Goal: Information Seeking & Learning: Learn about a topic

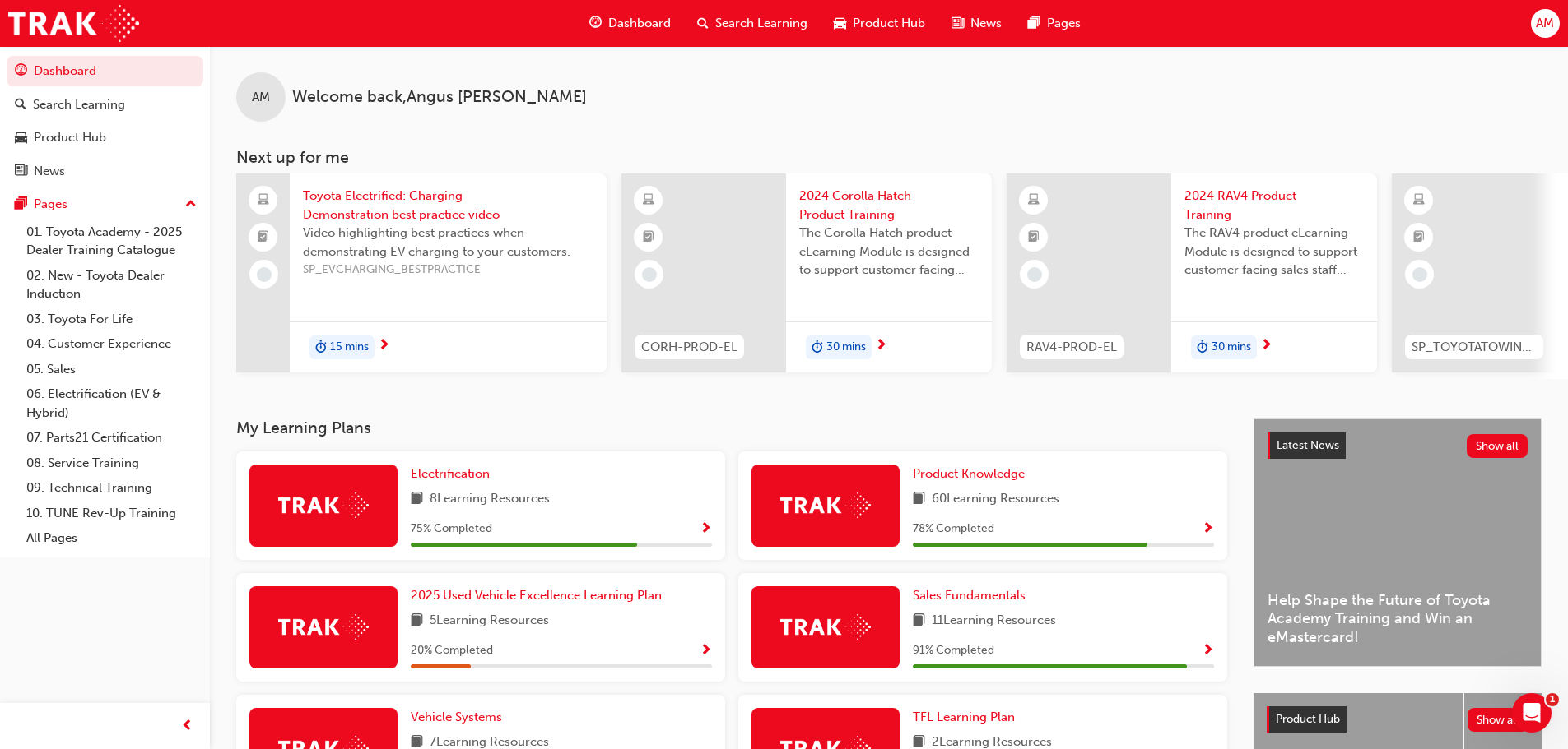
click at [1538, 284] on div at bounding box center [1474, 273] width 164 height 199
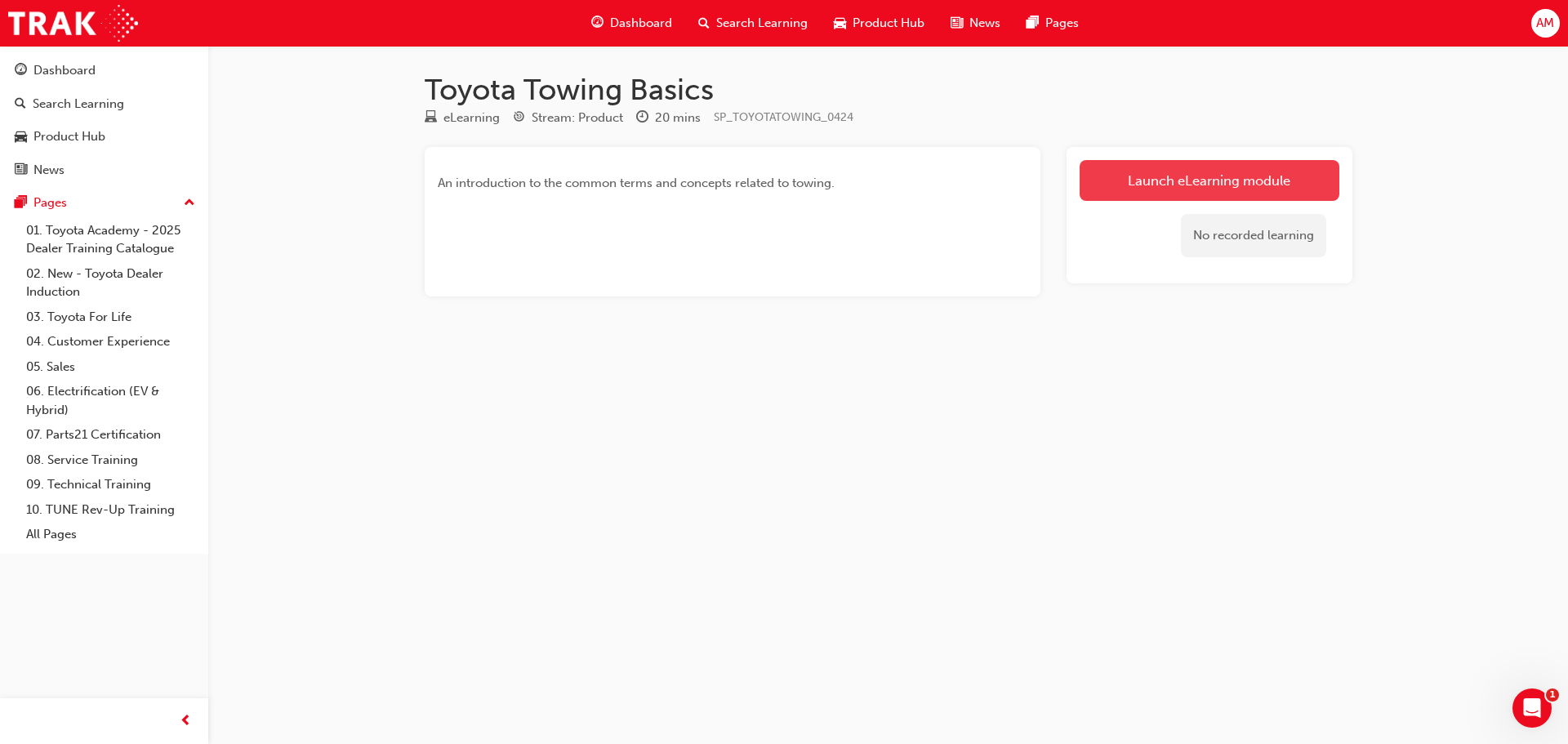
click at [1253, 182] on link "Launch eLearning module" at bounding box center [1210, 181] width 260 height 41
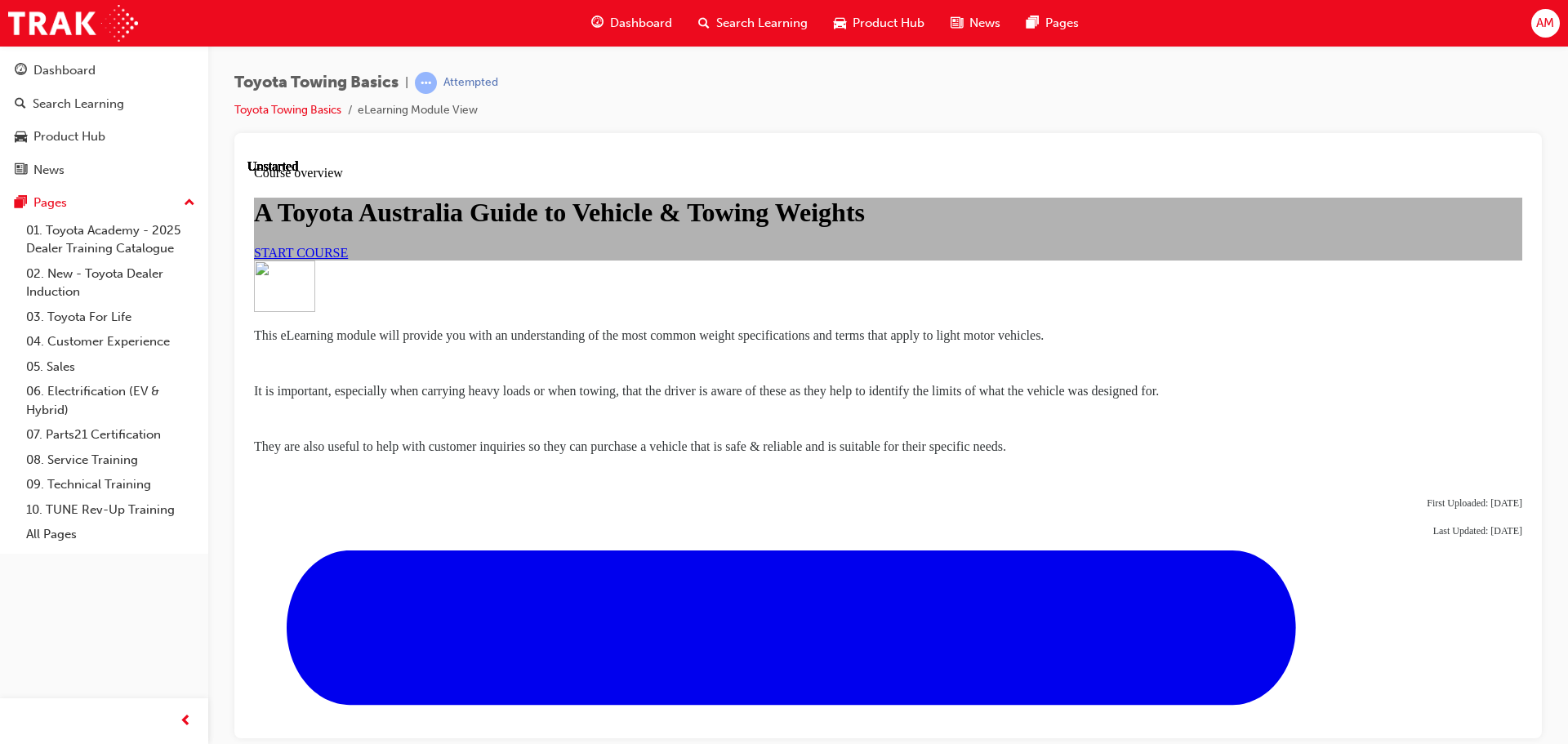
click at [348, 259] on span "START COURSE" at bounding box center [301, 252] width 94 height 14
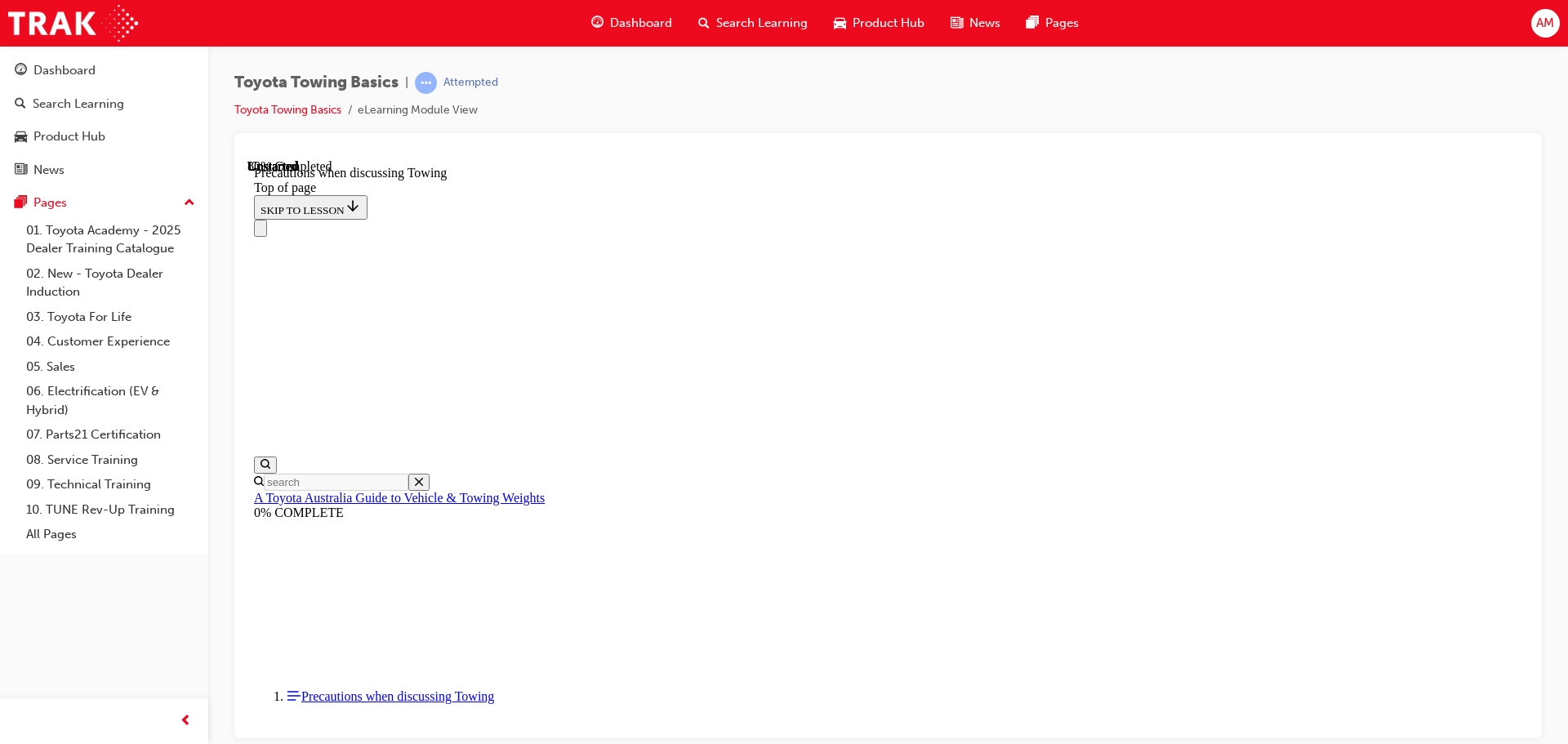
scroll to position [1767, 0]
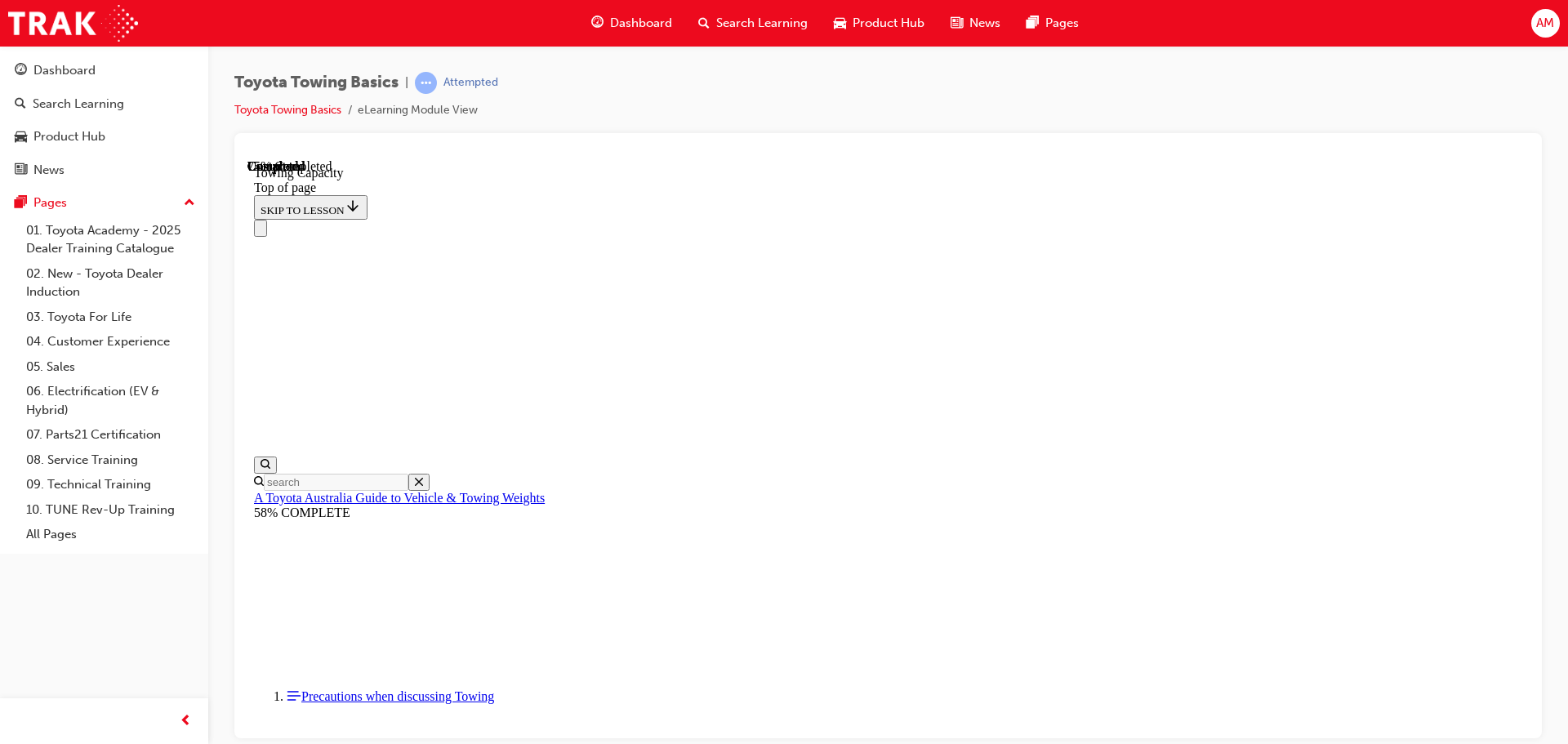
scroll to position [651, 0]
drag, startPoint x: 599, startPoint y: 17306, endPoint x: 587, endPoint y: 17372, distance: 67.1
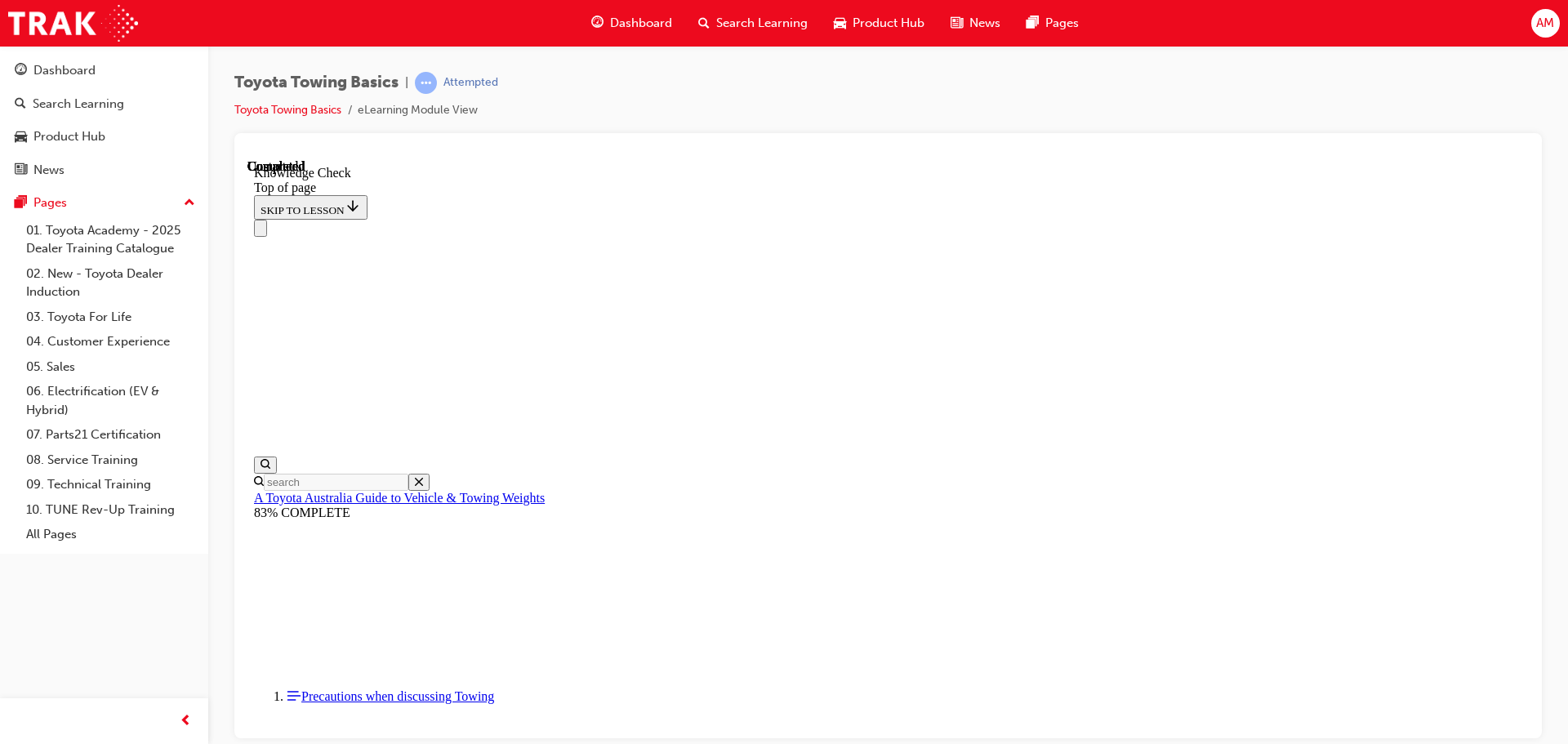
drag, startPoint x: 529, startPoint y: 17362, endPoint x: 665, endPoint y: 17397, distance: 140.4
drag, startPoint x: 978, startPoint y: 17583, endPoint x: 732, endPoint y: 17600, distance: 246.6
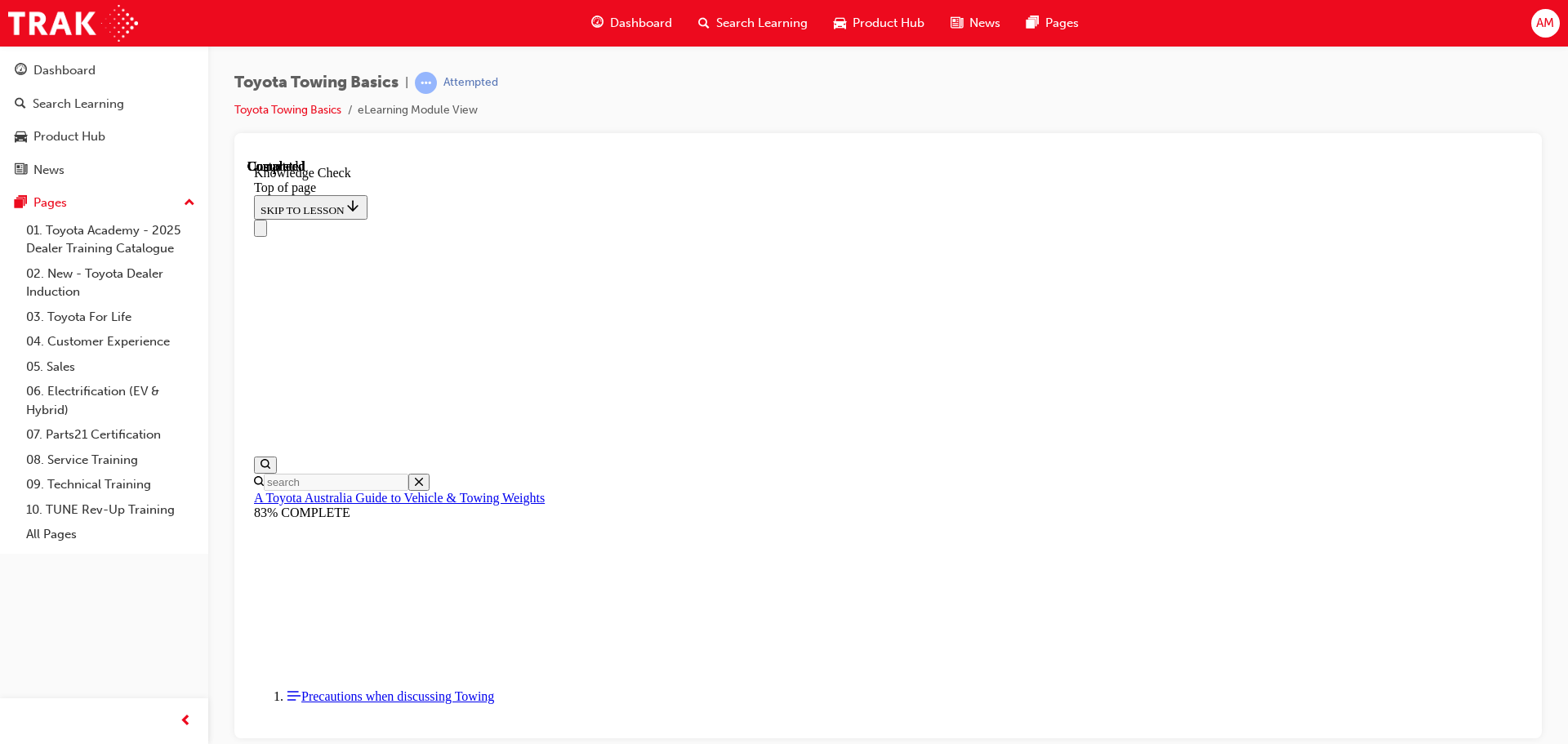
drag, startPoint x: 770, startPoint y: 17632, endPoint x: 902, endPoint y: 17627, distance: 132.1
drag, startPoint x: 869, startPoint y: 17631, endPoint x: 884, endPoint y: 17504, distance: 127.9
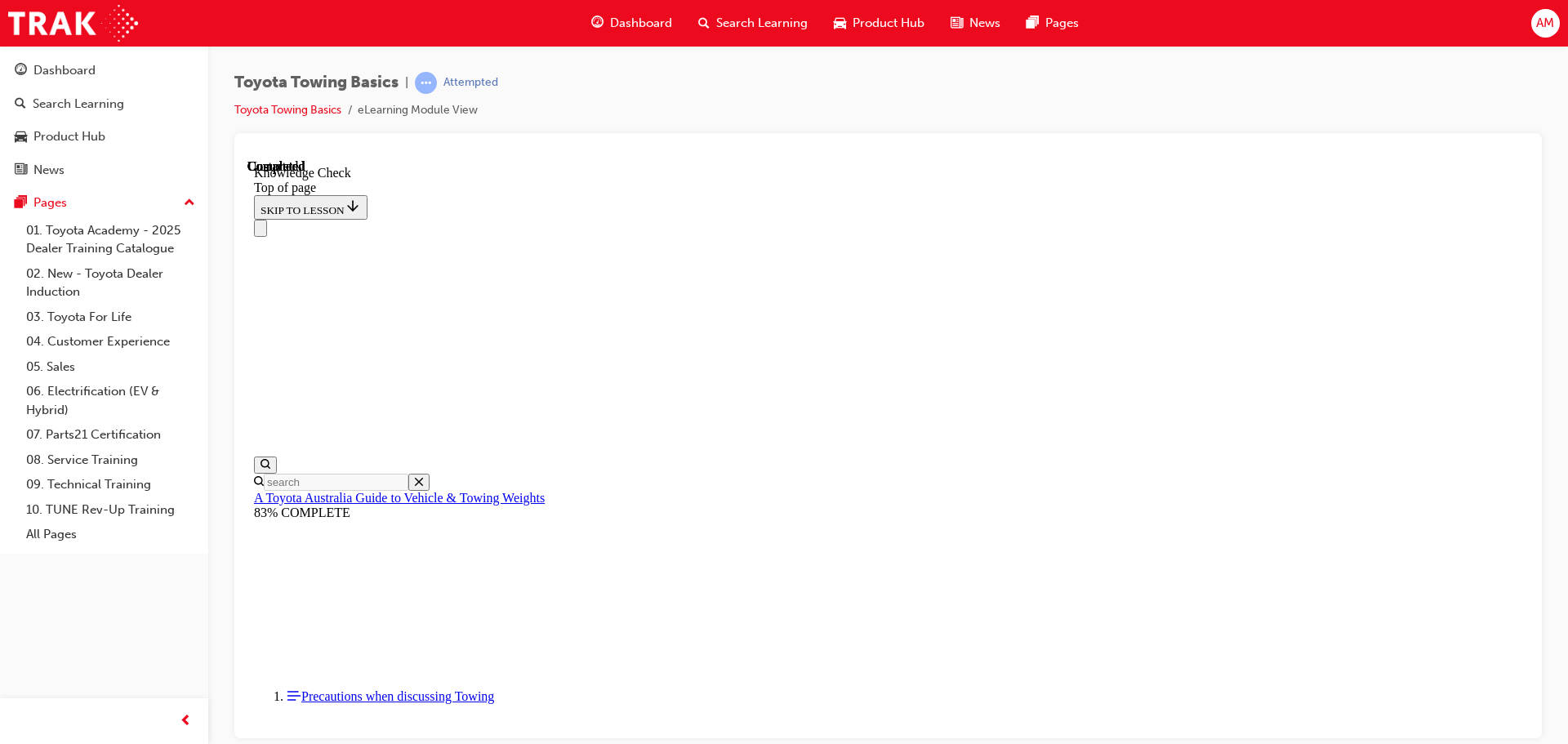
drag, startPoint x: 804, startPoint y: 17521, endPoint x: 837, endPoint y: 17616, distance: 100.6
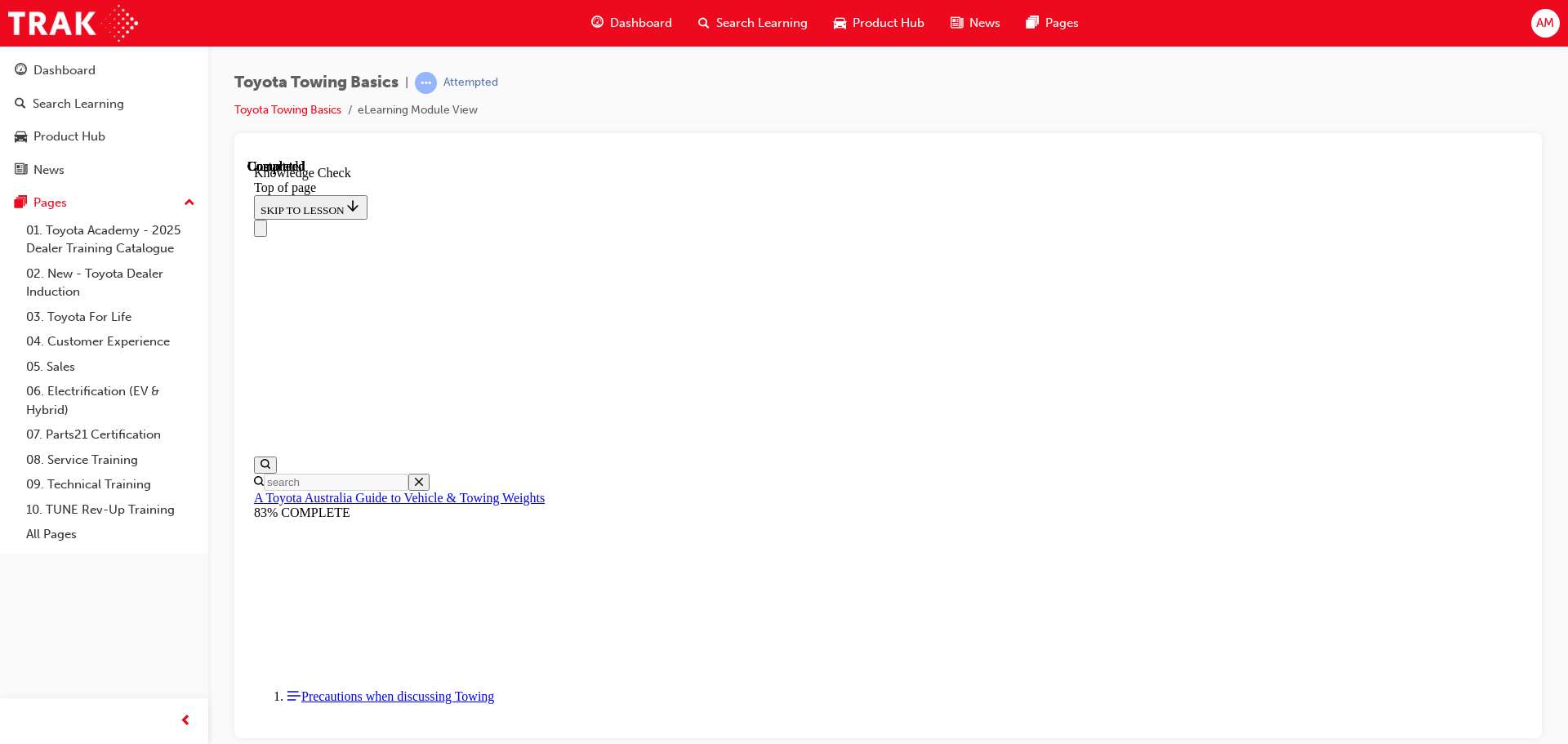
scroll to position [472, 0]
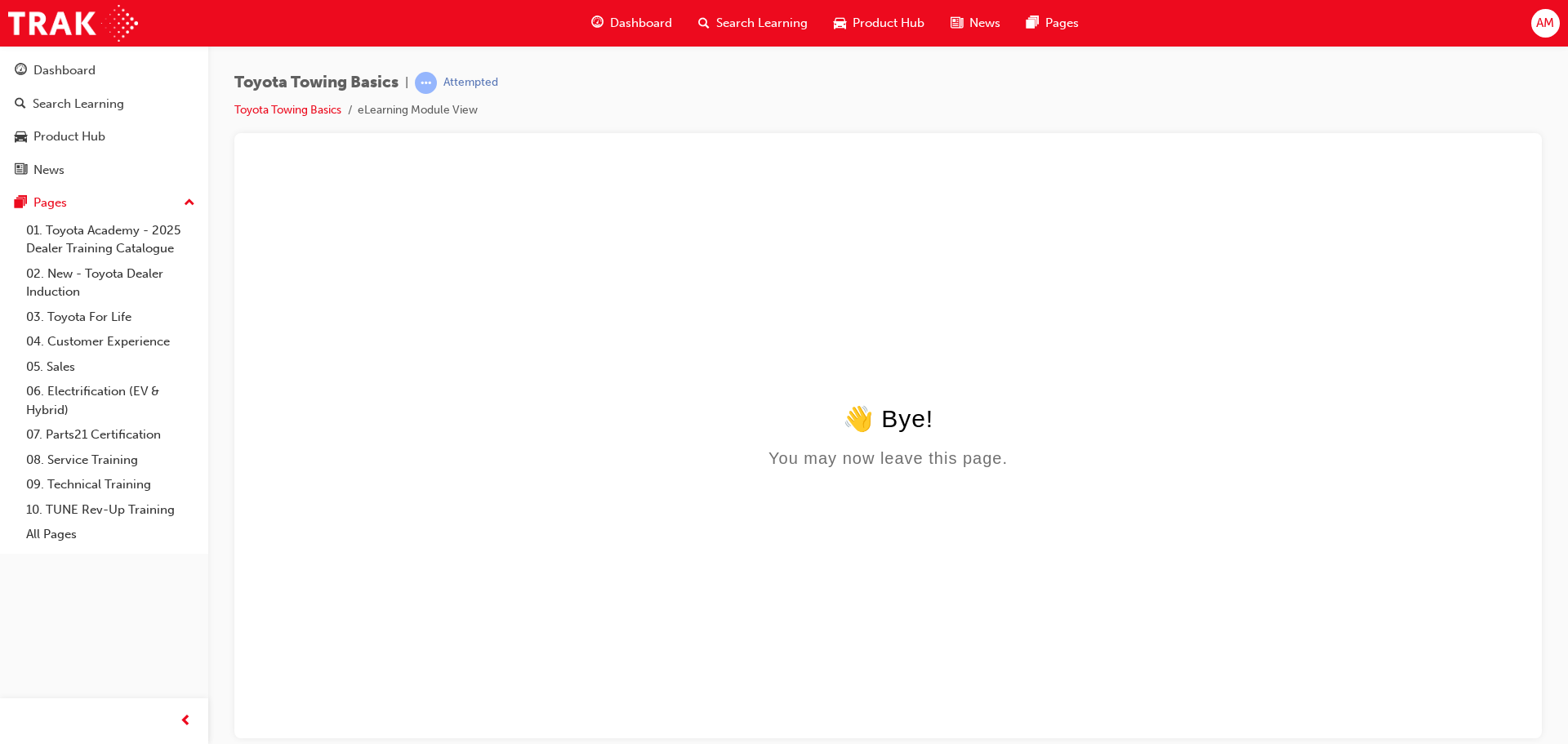
scroll to position [0, 0]
click at [903, 426] on div "👋 Bye!" at bounding box center [888, 418] width 1268 height 29
drag, startPoint x: 775, startPoint y: 462, endPoint x: 1044, endPoint y: 457, distance: 269.0
click at [1043, 457] on div "You may now leave this page." at bounding box center [888, 458] width 1268 height 19
click at [1054, 454] on div "You may now leave this page." at bounding box center [888, 458] width 1268 height 19
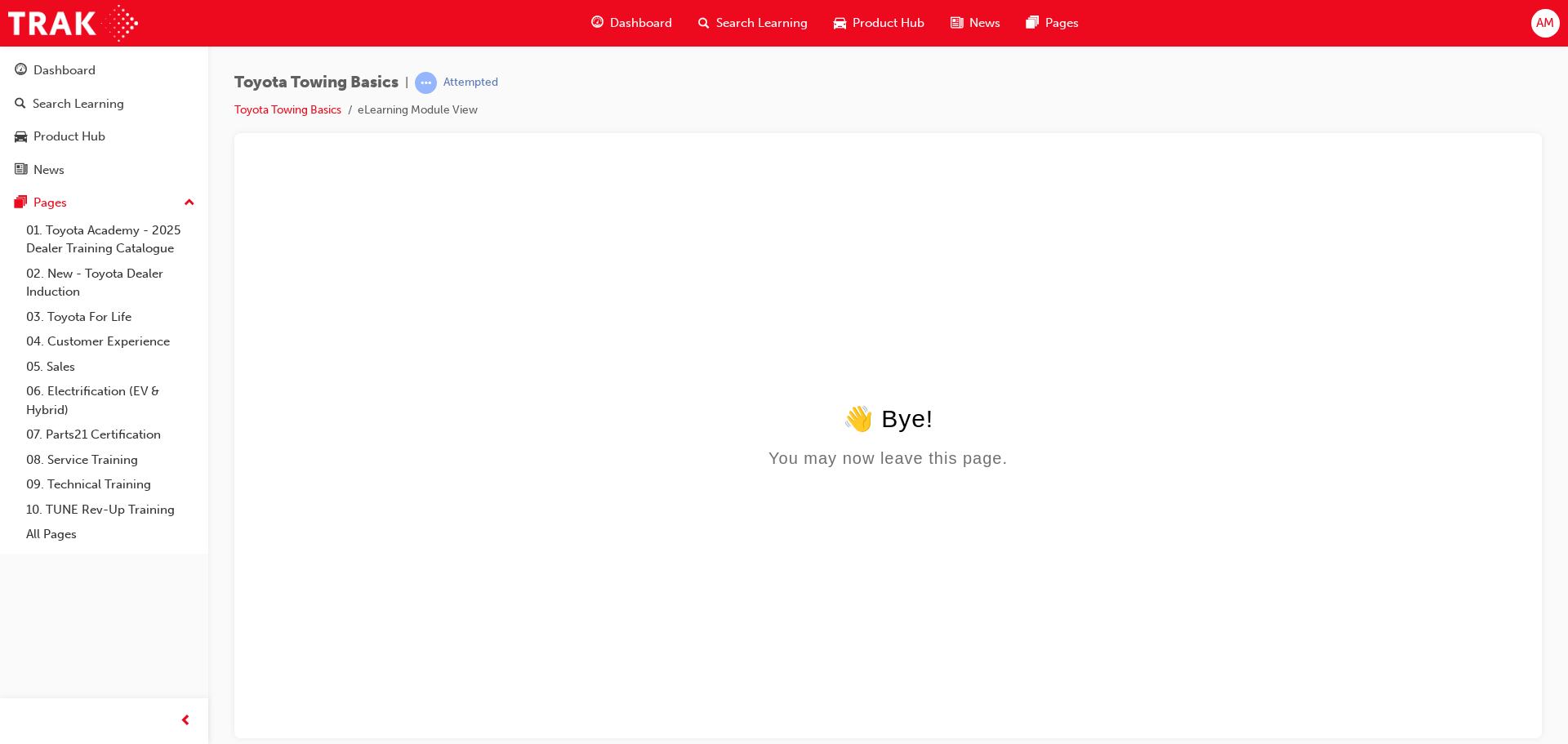
click at [434, 92] on span "learningRecordVerb_ATTEMPT-icon" at bounding box center [426, 83] width 22 height 22
click at [298, 112] on link "Toyota Towing Basics" at bounding box center [288, 110] width 107 height 14
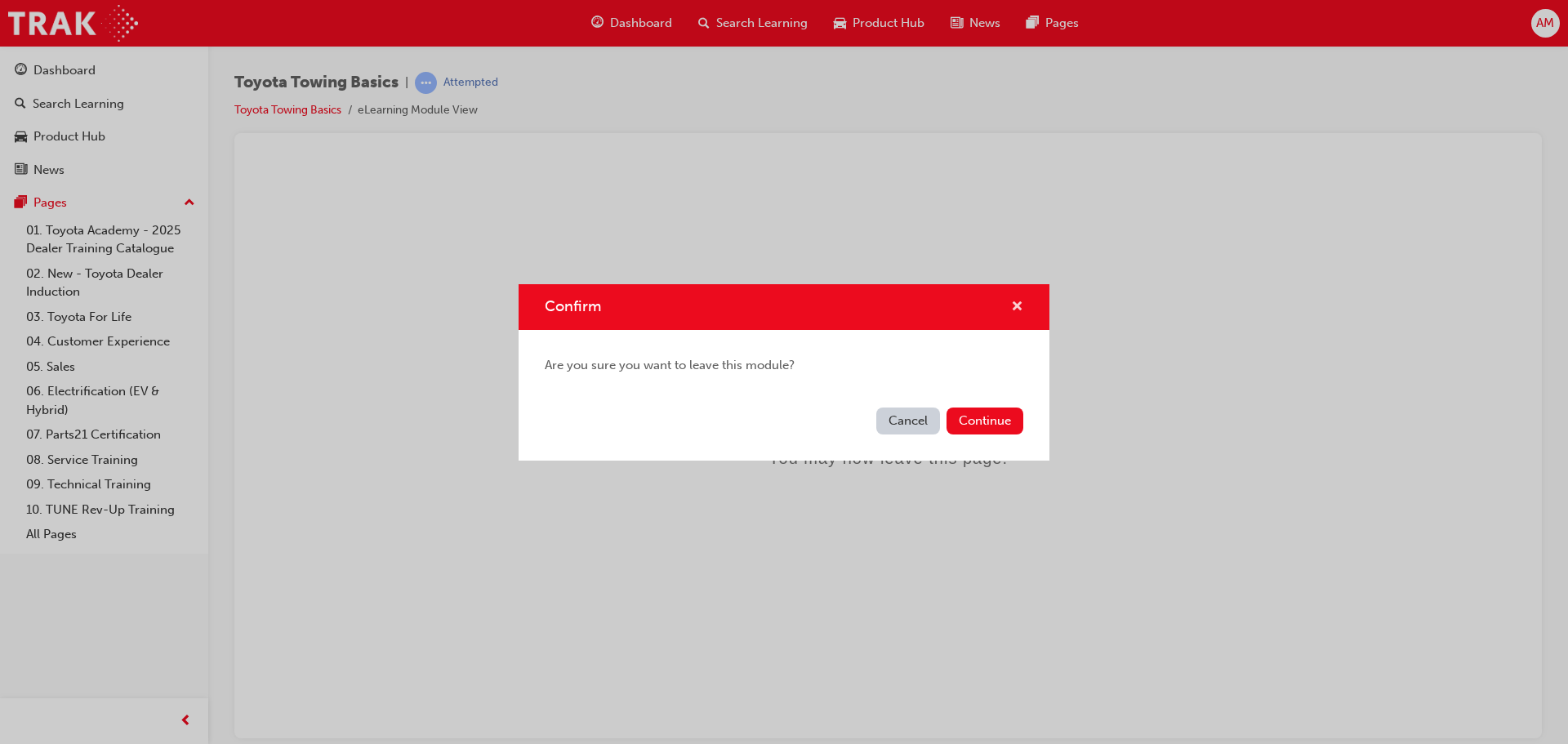
click at [1021, 307] on span "cross-icon" at bounding box center [1017, 307] width 12 height 14
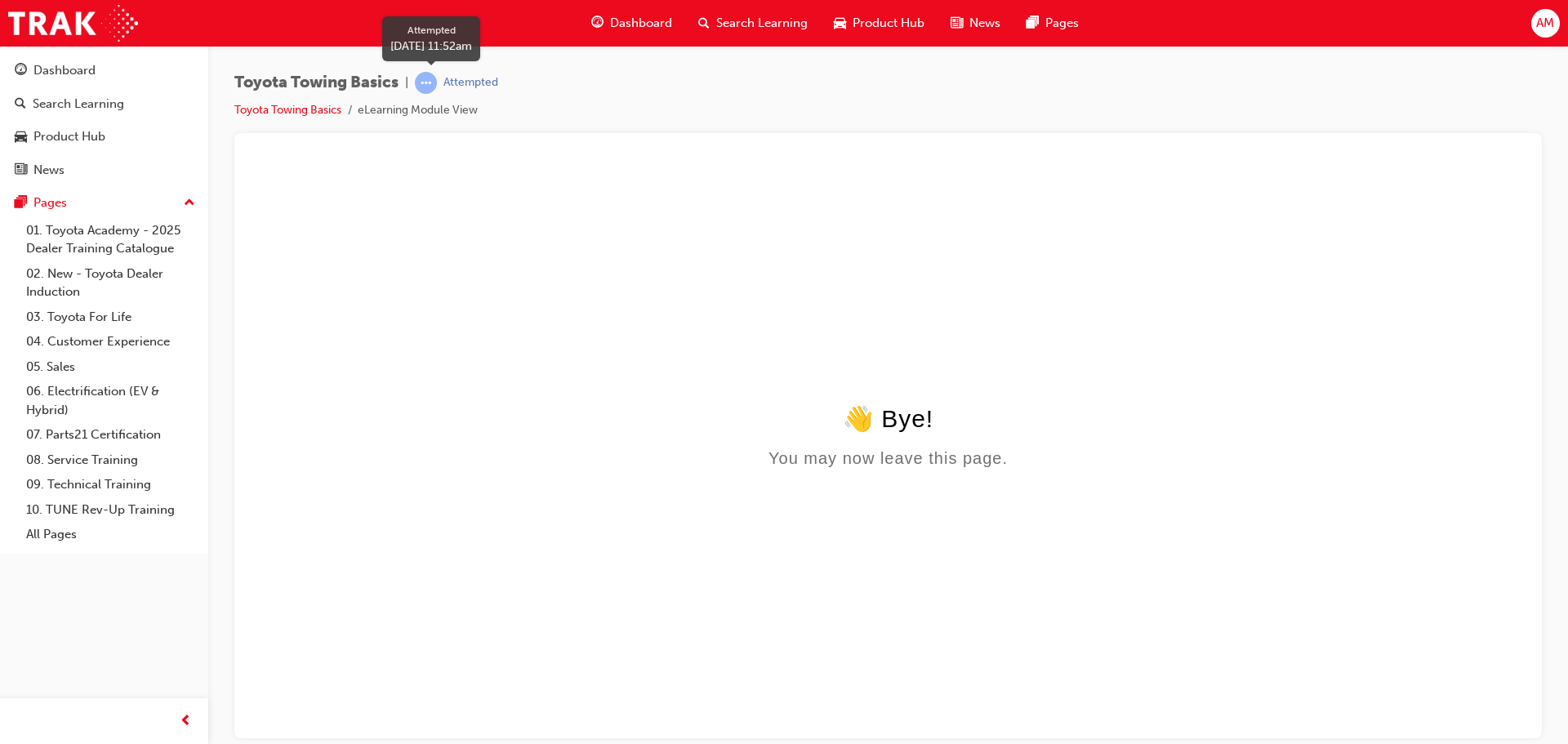
click at [481, 80] on div "Attempted" at bounding box center [470, 83] width 54 height 15
drag, startPoint x: 627, startPoint y: 345, endPoint x: 613, endPoint y: 348, distance: 14.3
click at [623, 347] on html "👋 Bye! You may now leave this page." at bounding box center [888, 316] width 1281 height 315
click at [321, 116] on link "Toyota Towing Basics" at bounding box center [288, 110] width 107 height 14
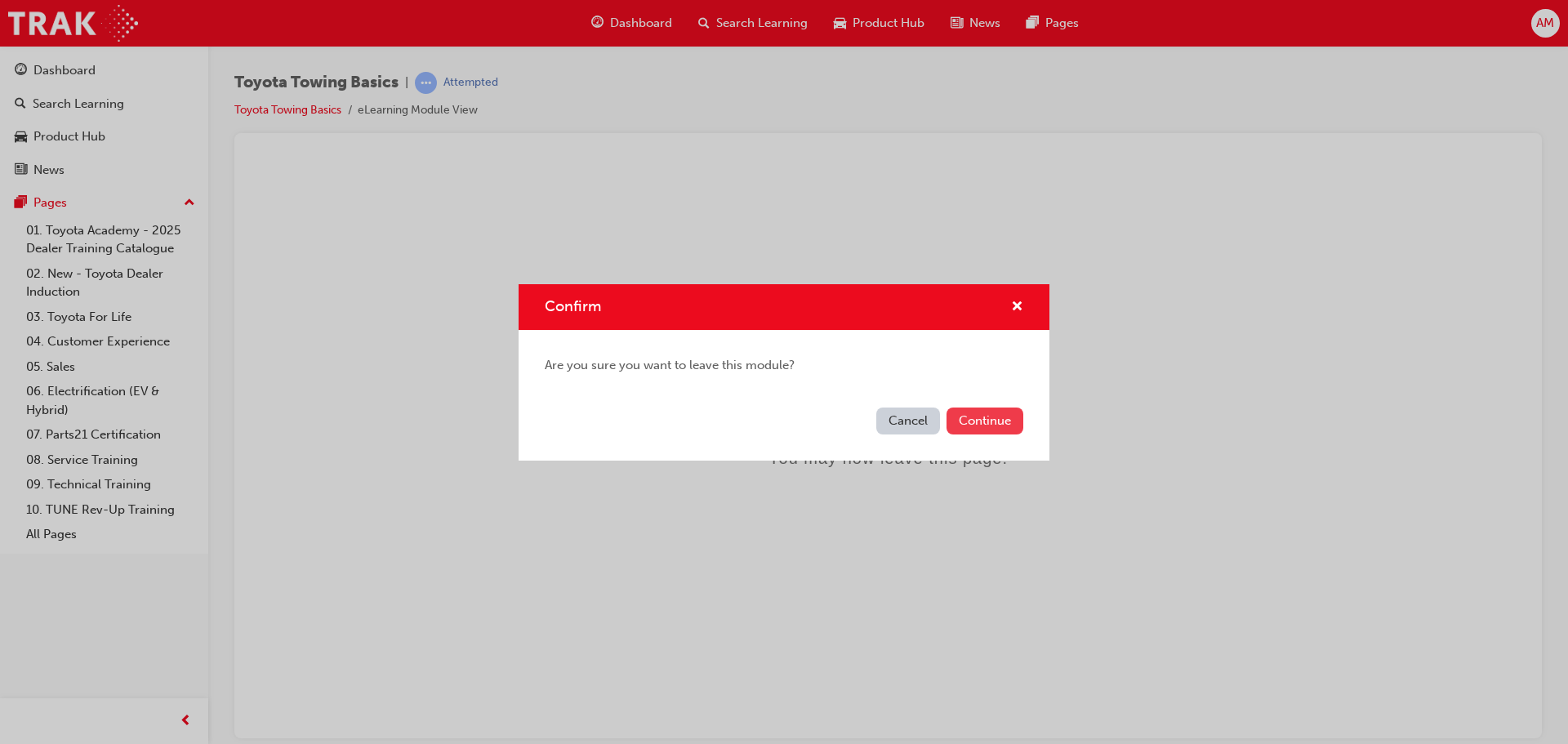
click at [982, 420] on button "Continue" at bounding box center [985, 421] width 76 height 27
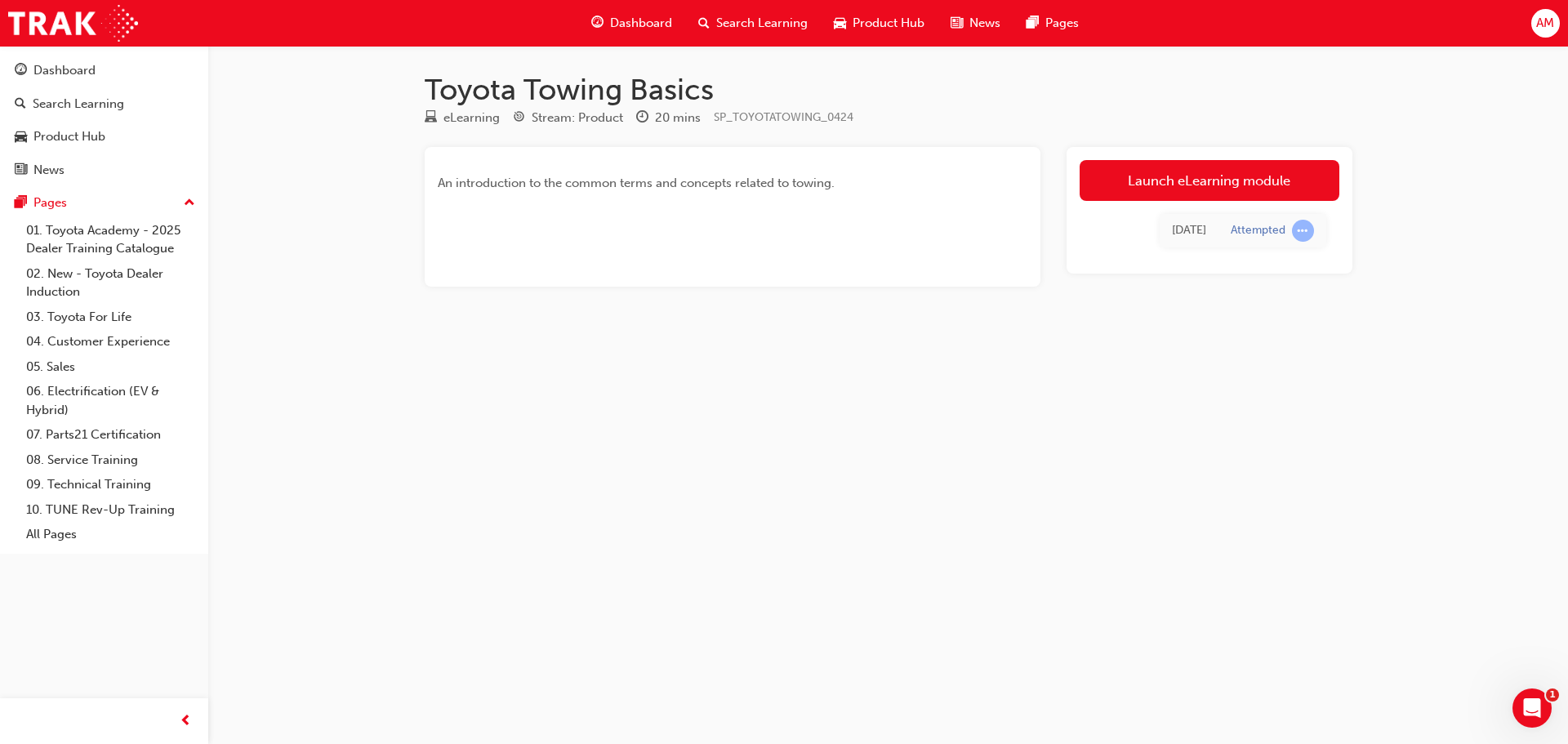
click at [643, 174] on p "An introduction to the common terms and concepts related to towing." at bounding box center [703, 183] width 531 height 20
click at [1238, 238] on div "Attempted" at bounding box center [1258, 231] width 54 height 15
drag, startPoint x: 1239, startPoint y: 232, endPoint x: 1304, endPoint y: 226, distance: 65.3
click at [1262, 228] on div "Attempted" at bounding box center [1258, 231] width 54 height 15
click at [1304, 226] on span "learningRecordVerb_ATTEMPT-icon" at bounding box center [1303, 231] width 22 height 22
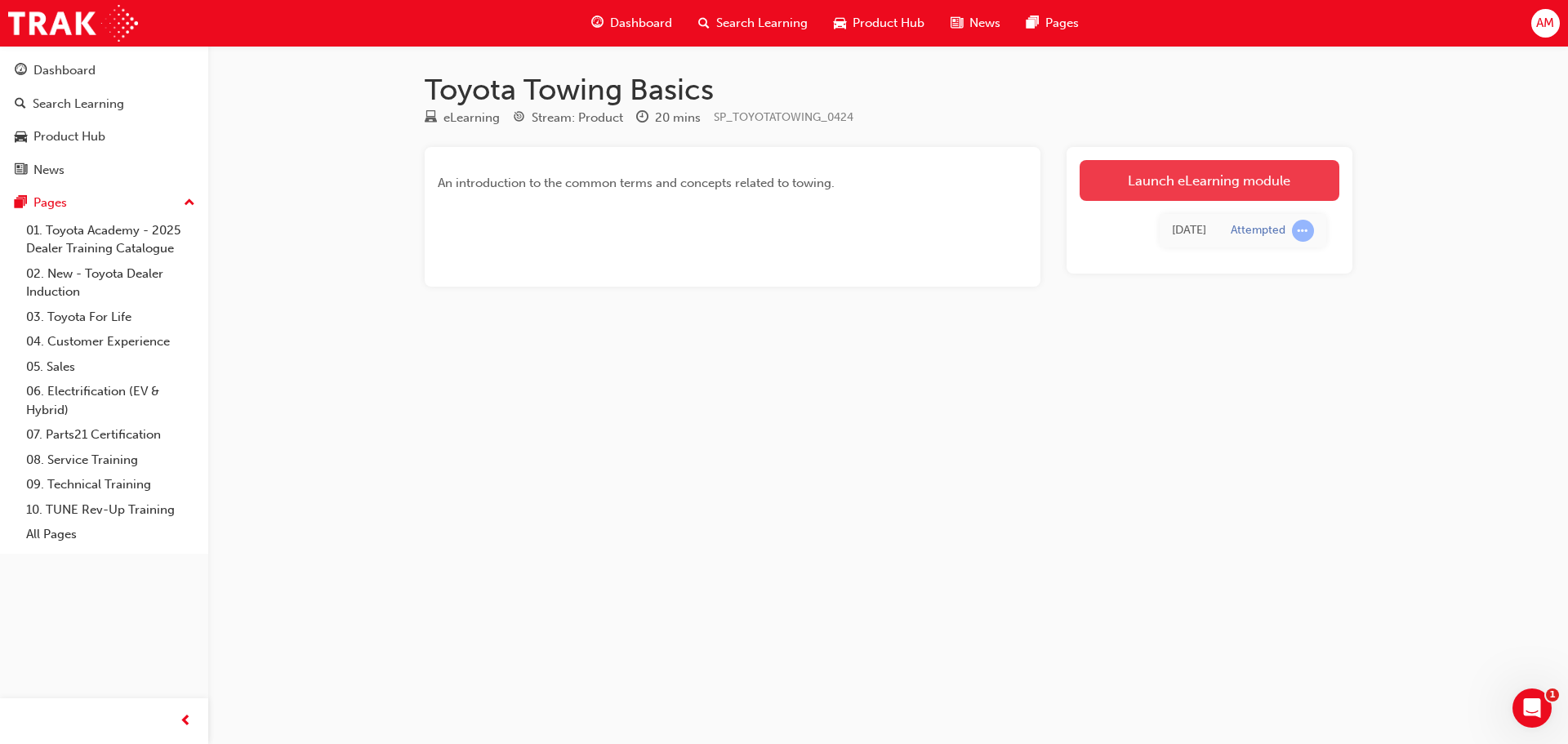
click at [1168, 172] on link "Launch eLearning module" at bounding box center [1210, 181] width 260 height 41
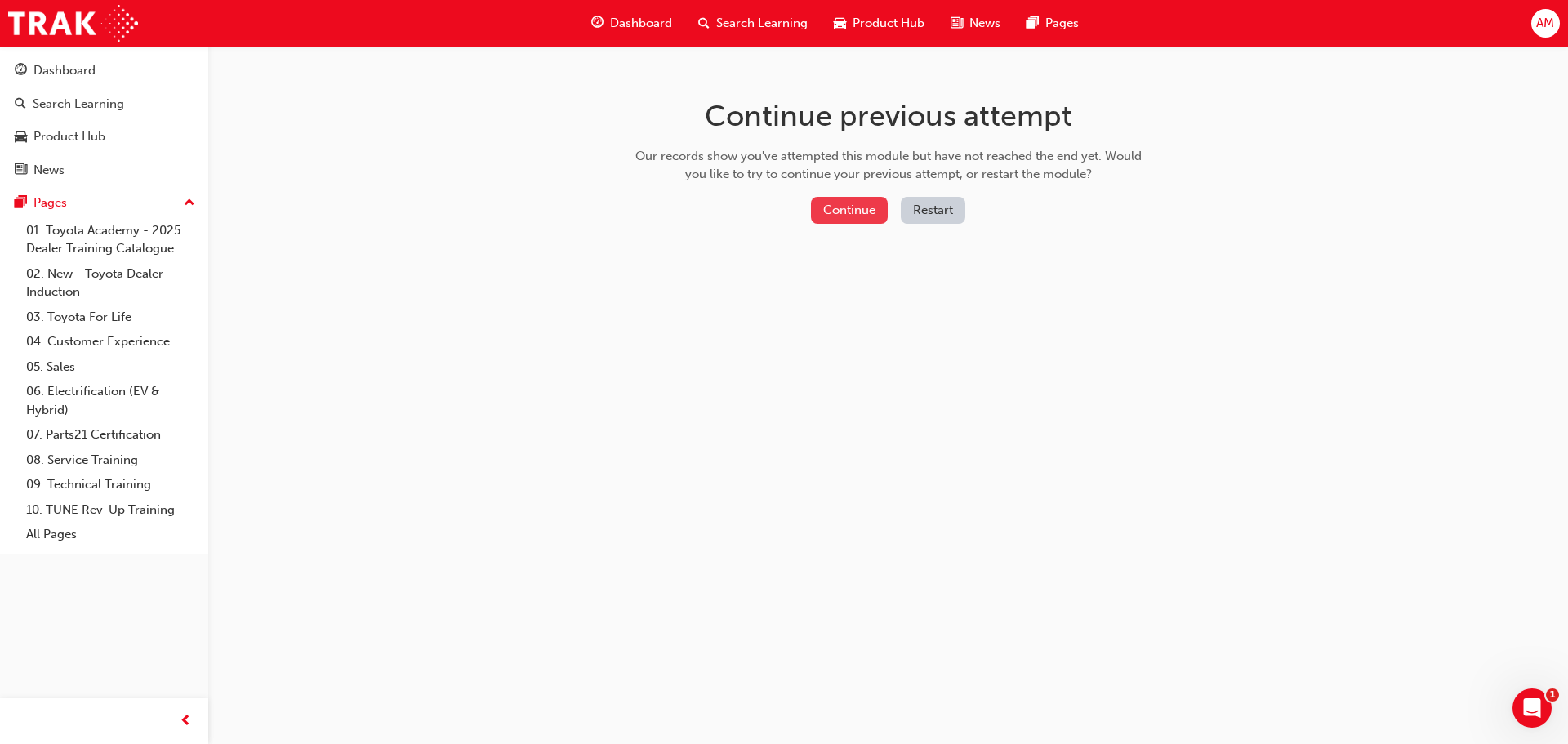
click at [852, 205] on button "Continue" at bounding box center [849, 211] width 76 height 27
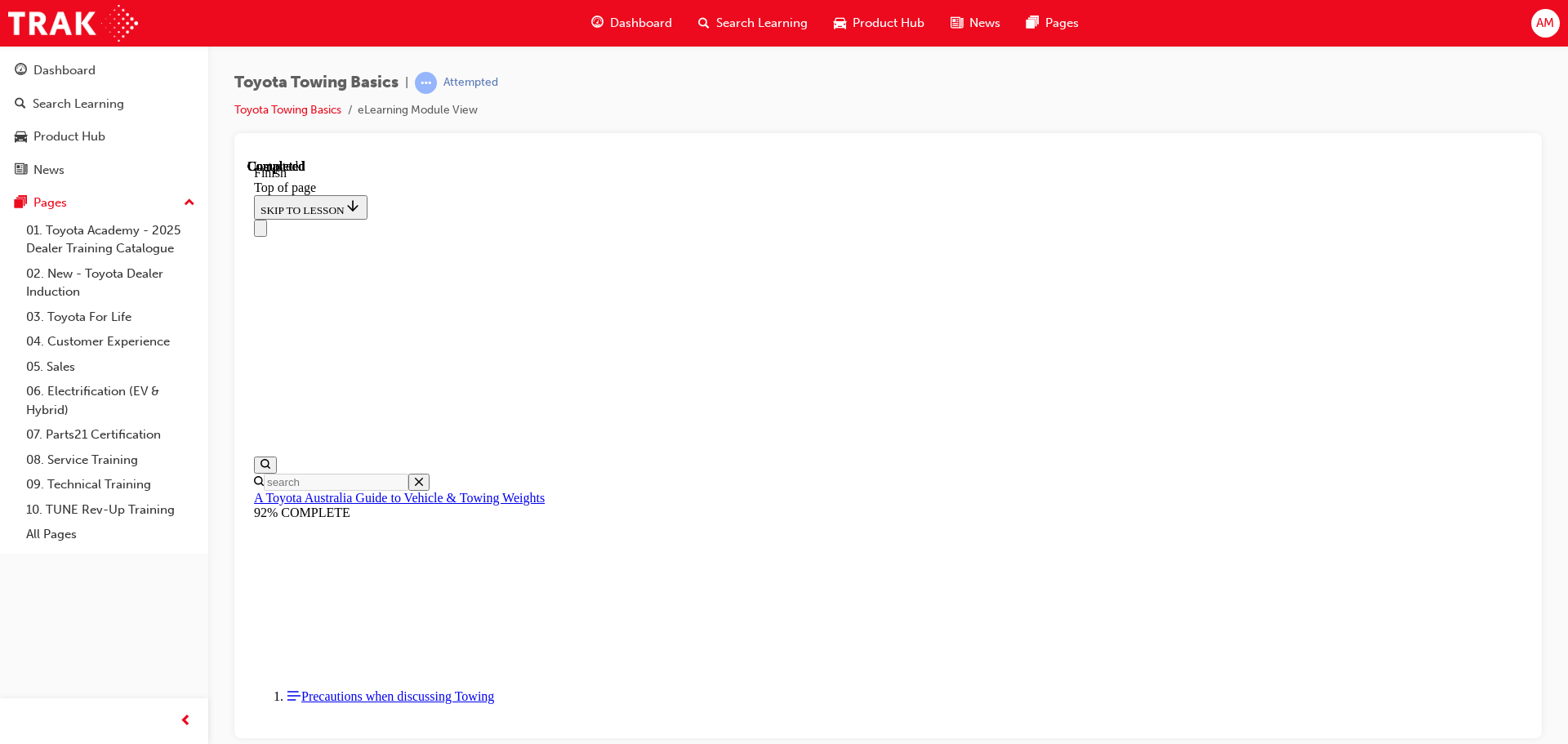
scroll to position [245, 0]
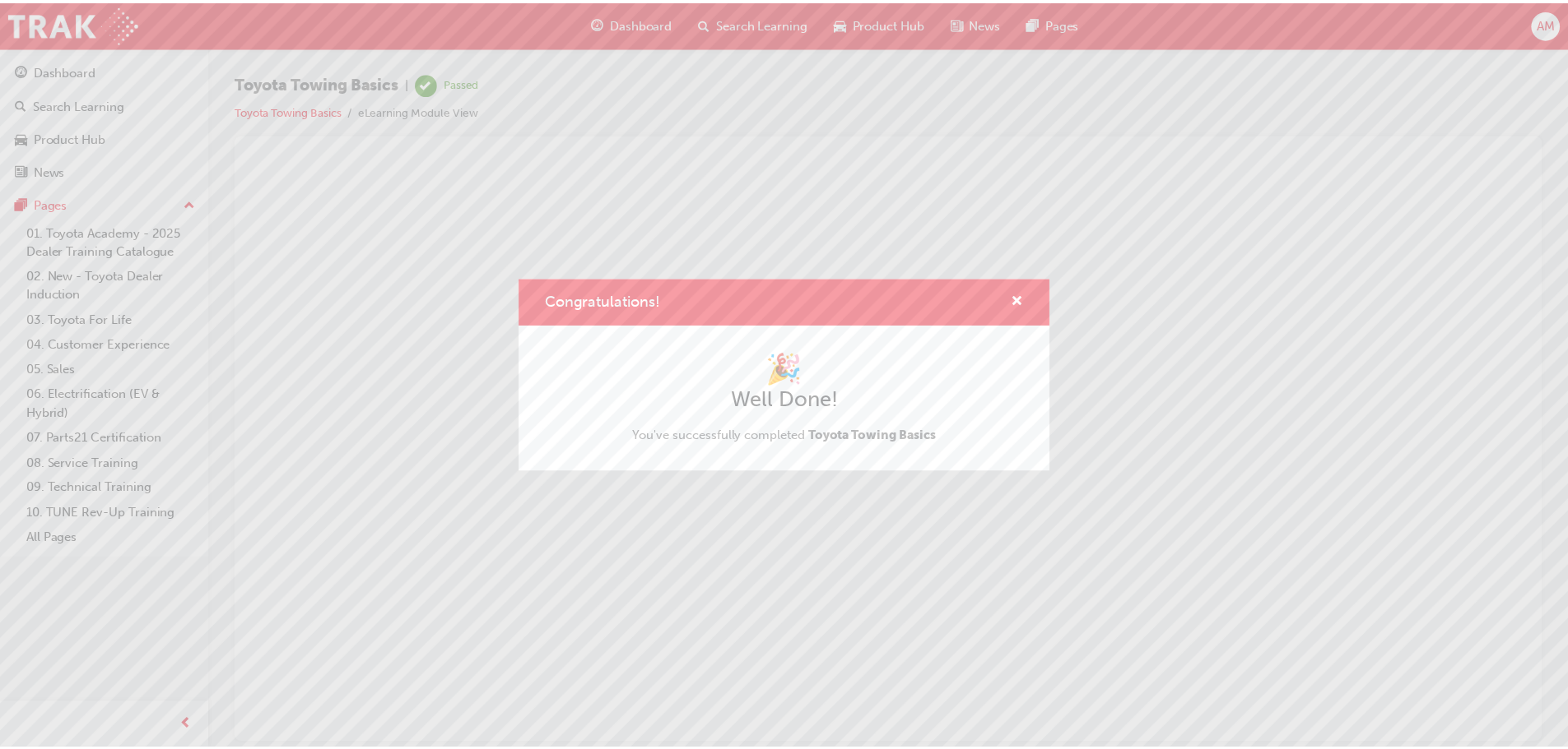
scroll to position [0, 0]
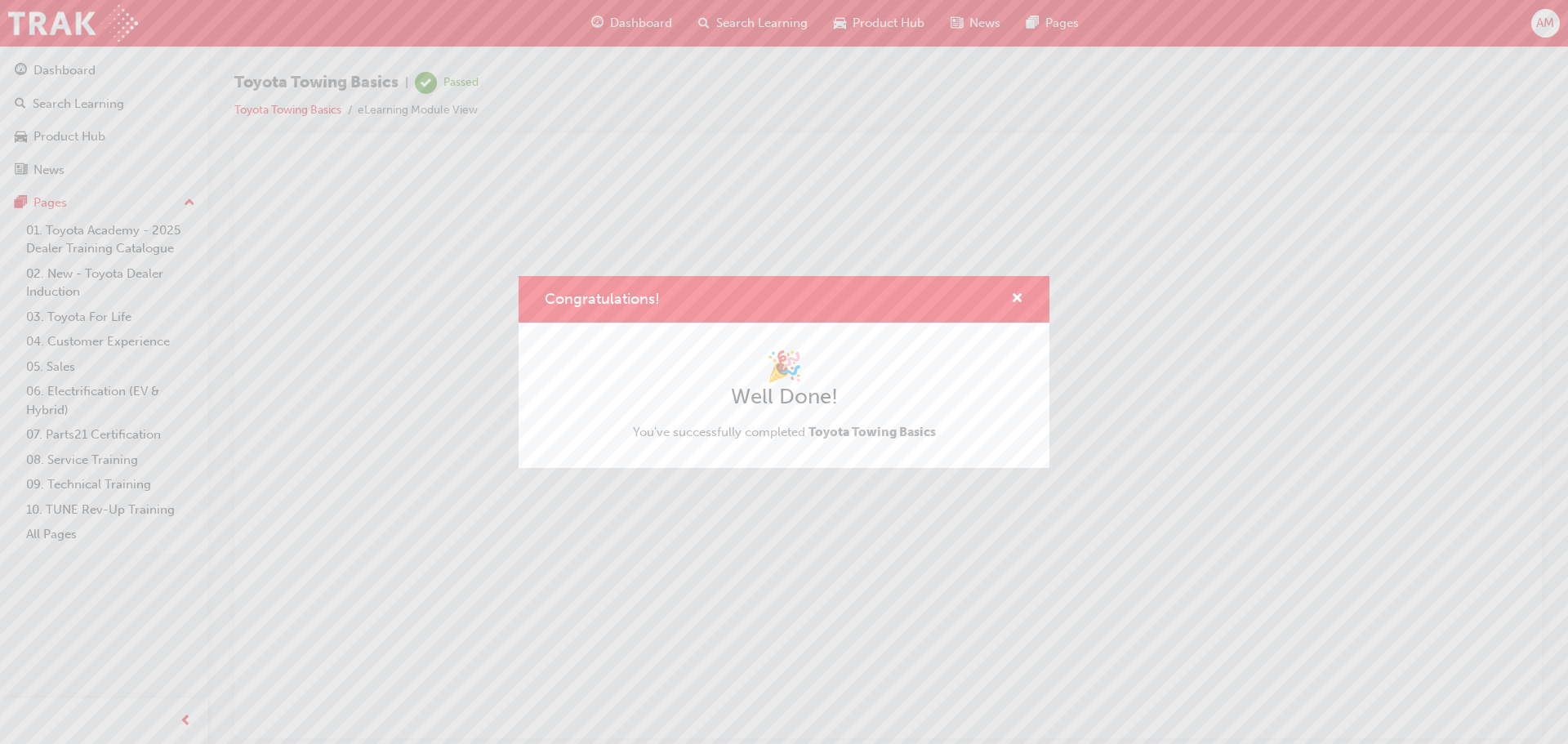
click at [398, 78] on div "Congratulations! 🎉 Well Done! You've successfully completed Toyota Towing Basics" at bounding box center [784, 372] width 1568 height 744
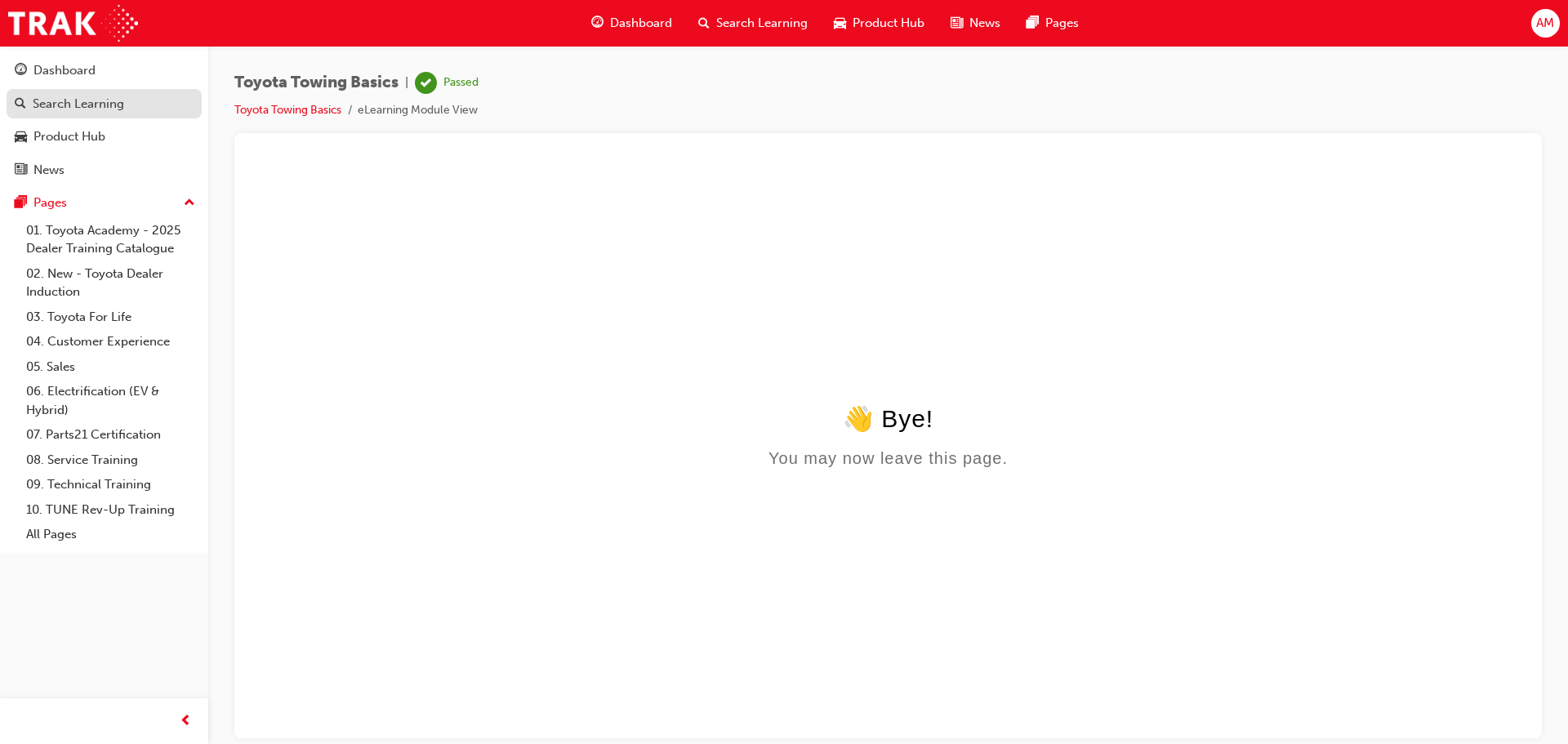
click at [85, 97] on div "Search Learning" at bounding box center [78, 104] width 92 height 19
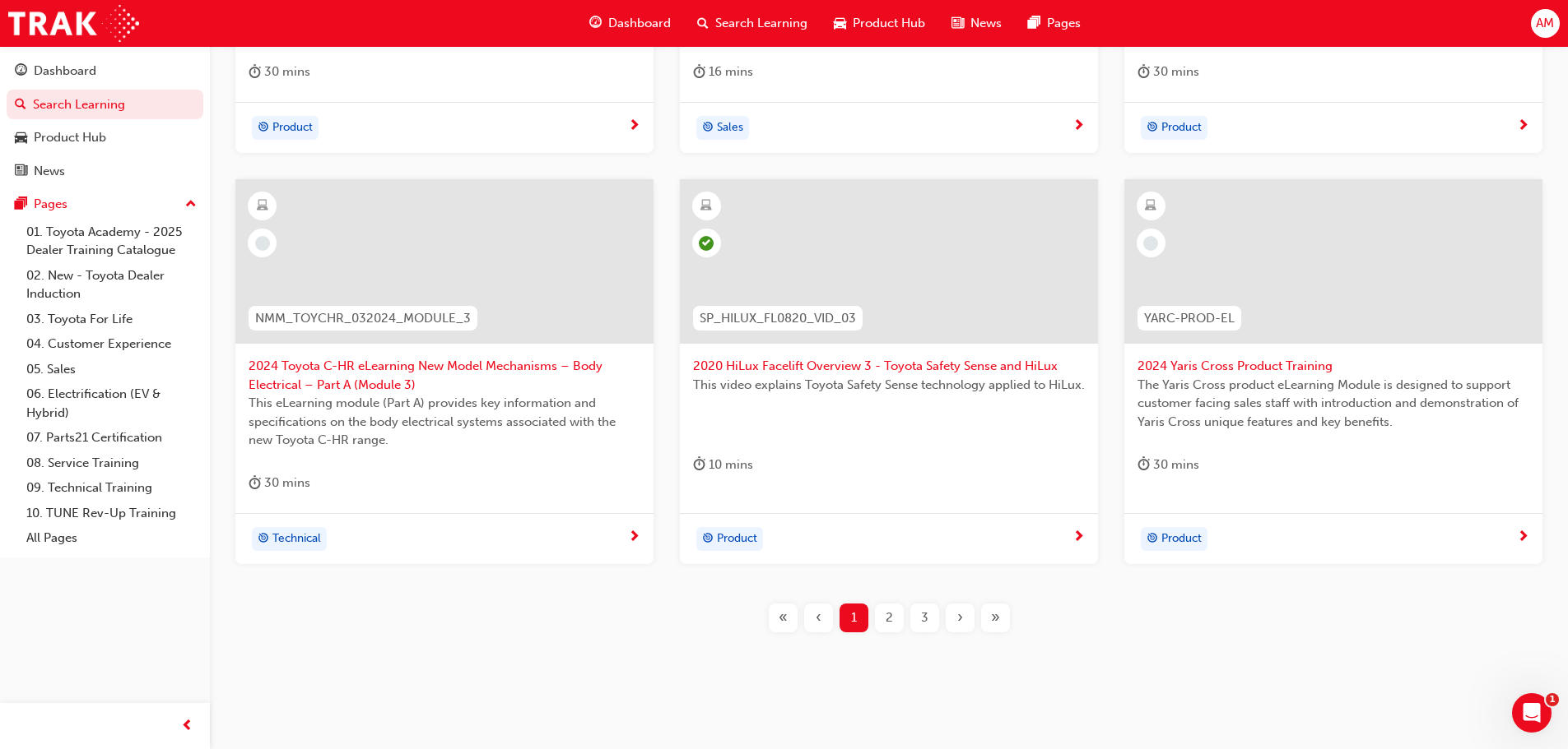
scroll to position [610, 0]
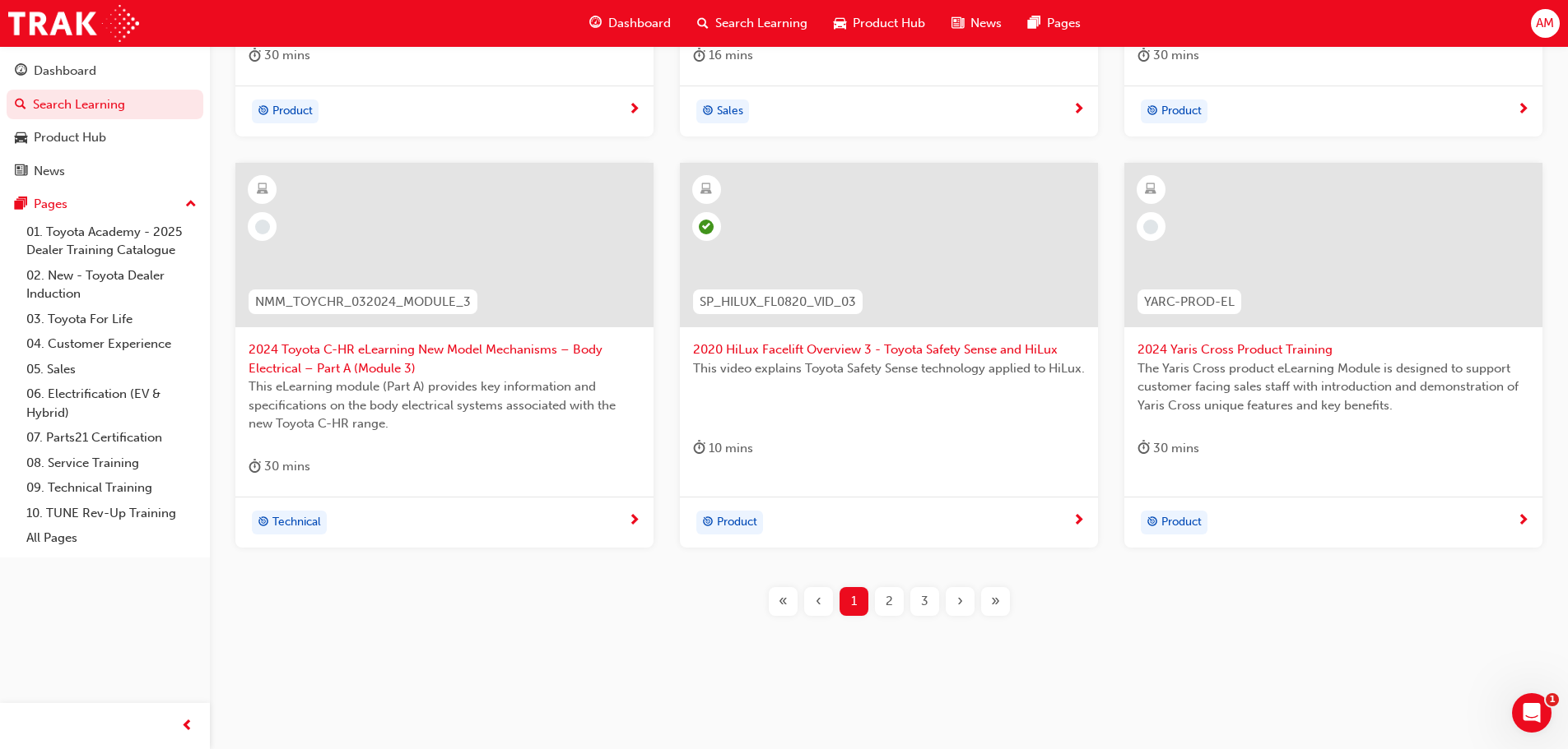
click at [848, 265] on div at bounding box center [889, 245] width 418 height 164
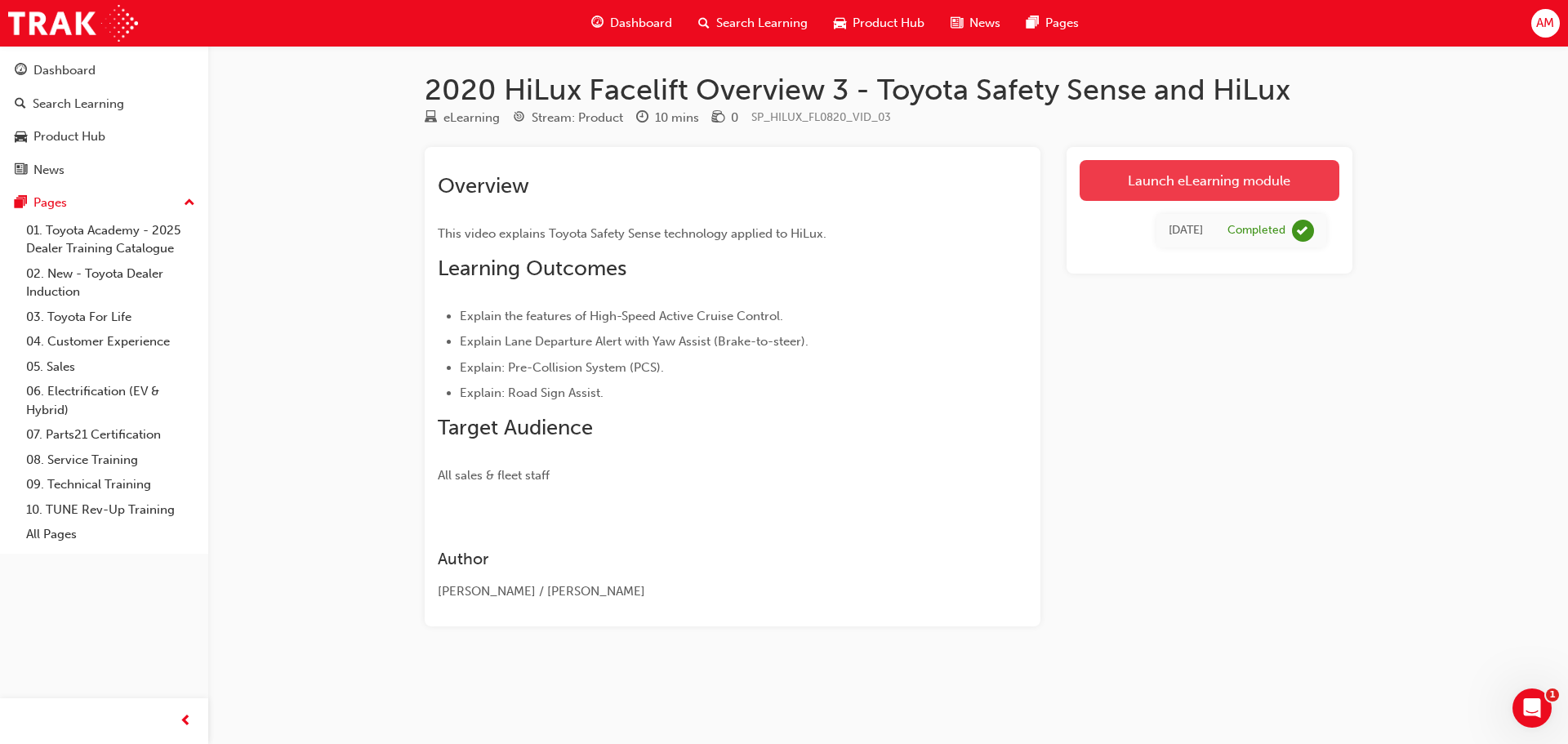
click at [1186, 185] on link "Launch eLearning module" at bounding box center [1210, 181] width 260 height 41
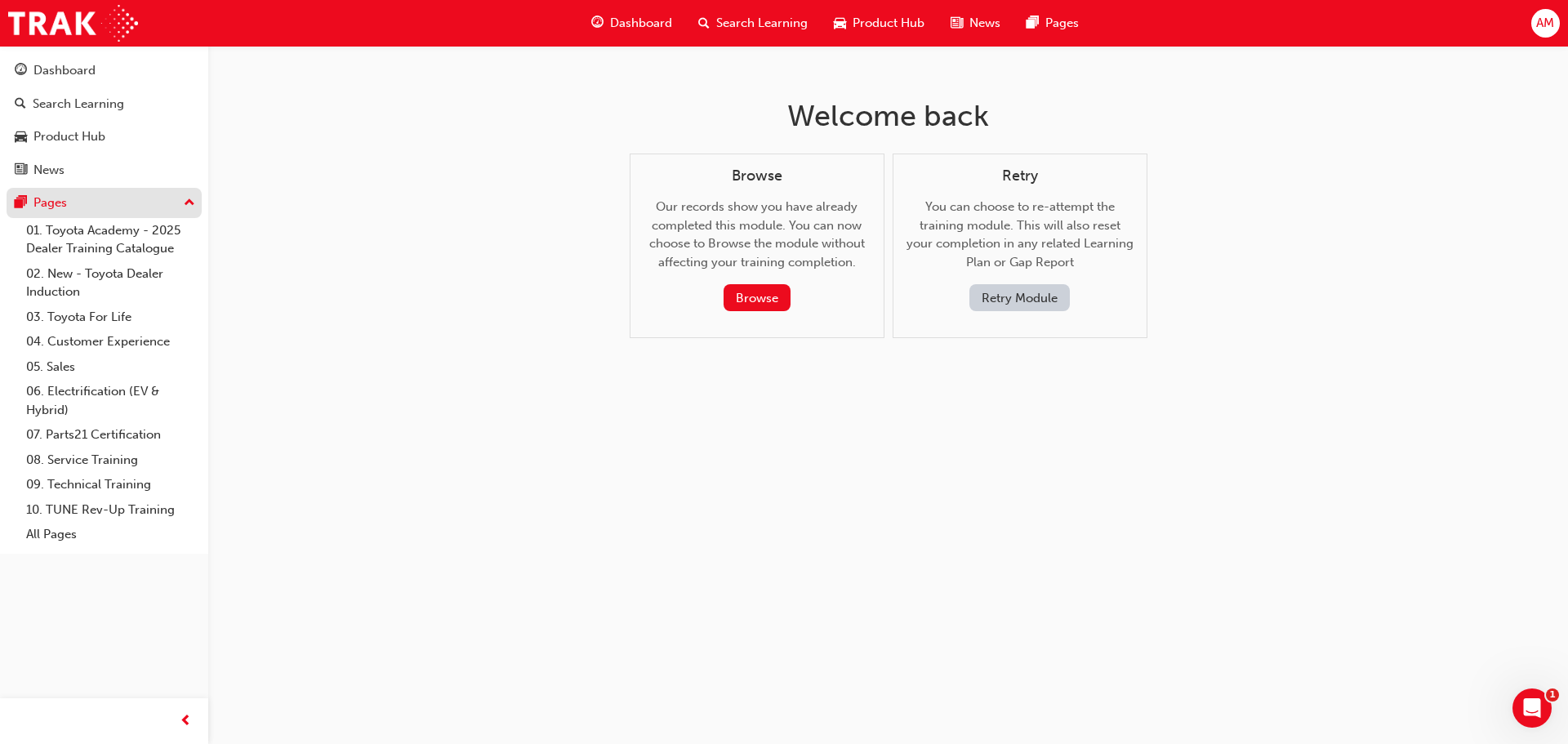
click at [39, 206] on div "Pages" at bounding box center [49, 203] width 33 height 19
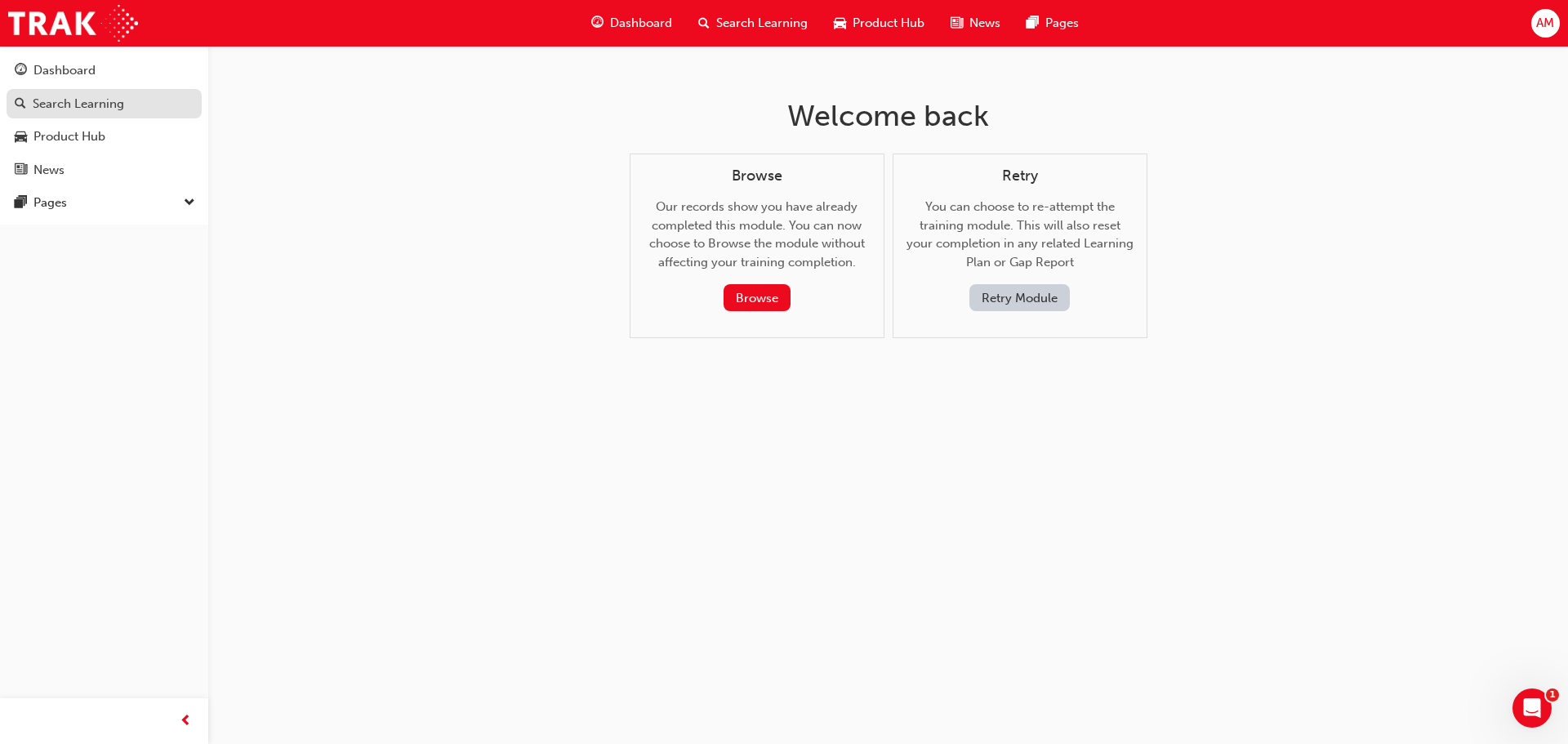
click at [58, 111] on div "Search Learning" at bounding box center [78, 104] width 92 height 19
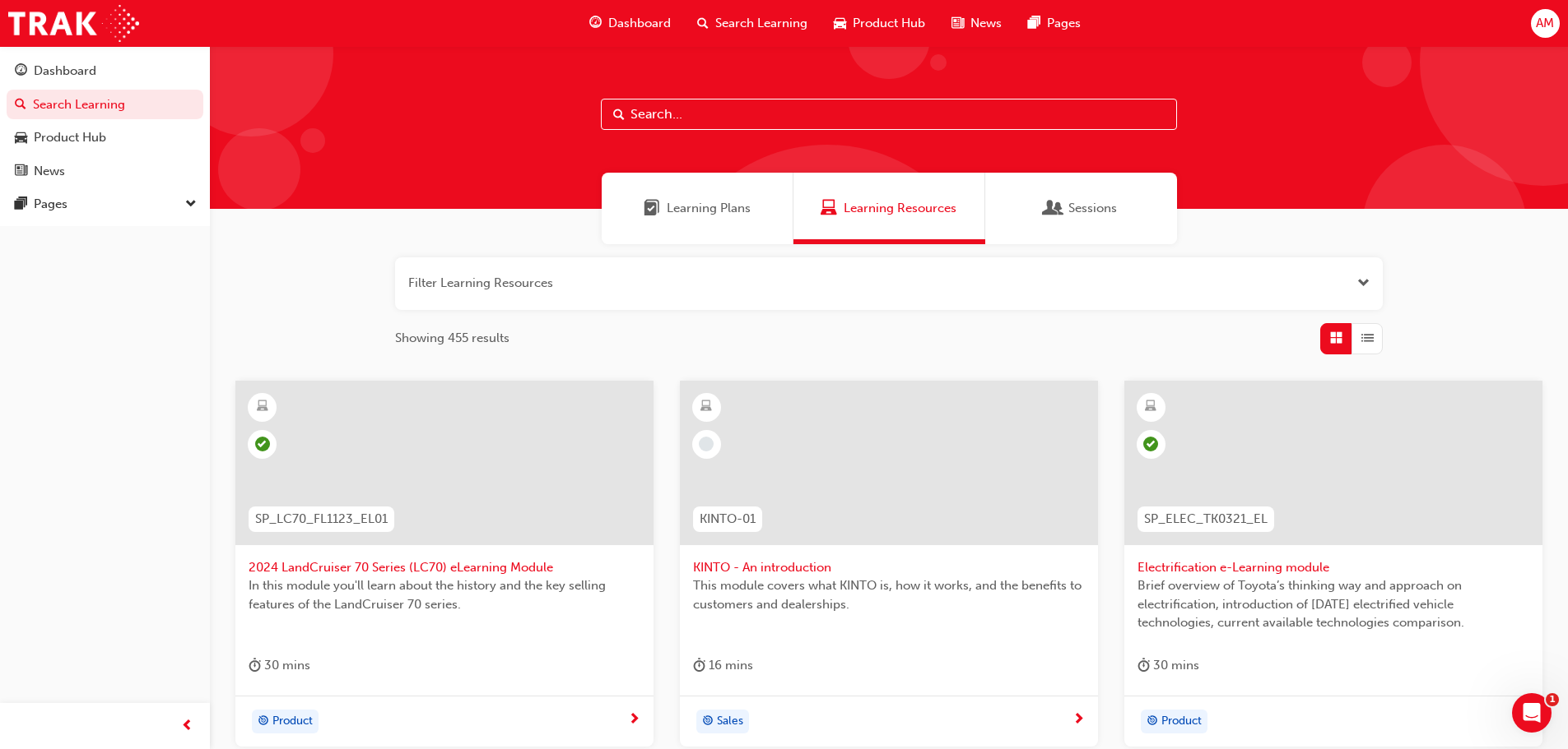
click at [721, 201] on span "Learning Plans" at bounding box center [708, 209] width 84 height 19
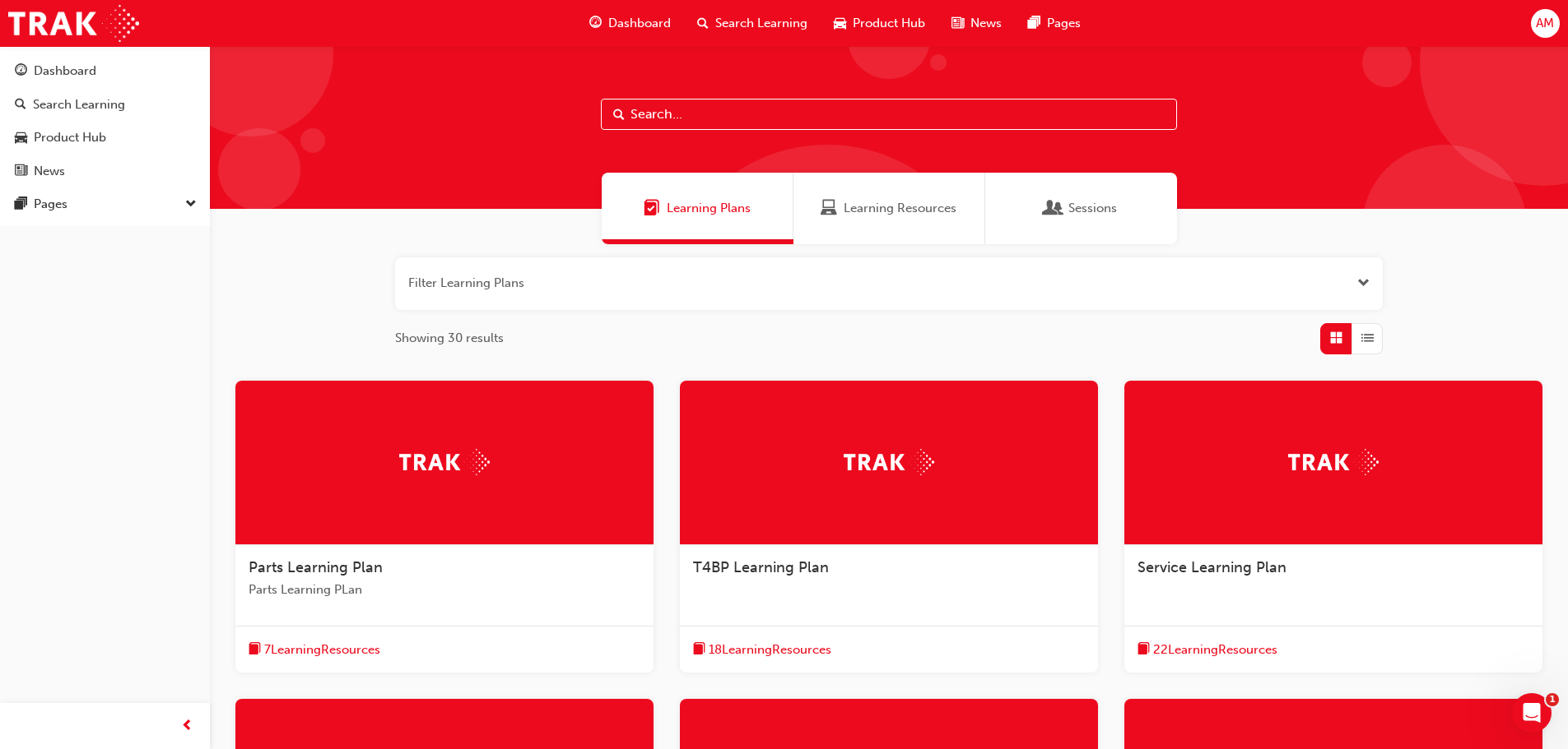
click at [924, 210] on span "Learning Resources" at bounding box center [900, 209] width 113 height 19
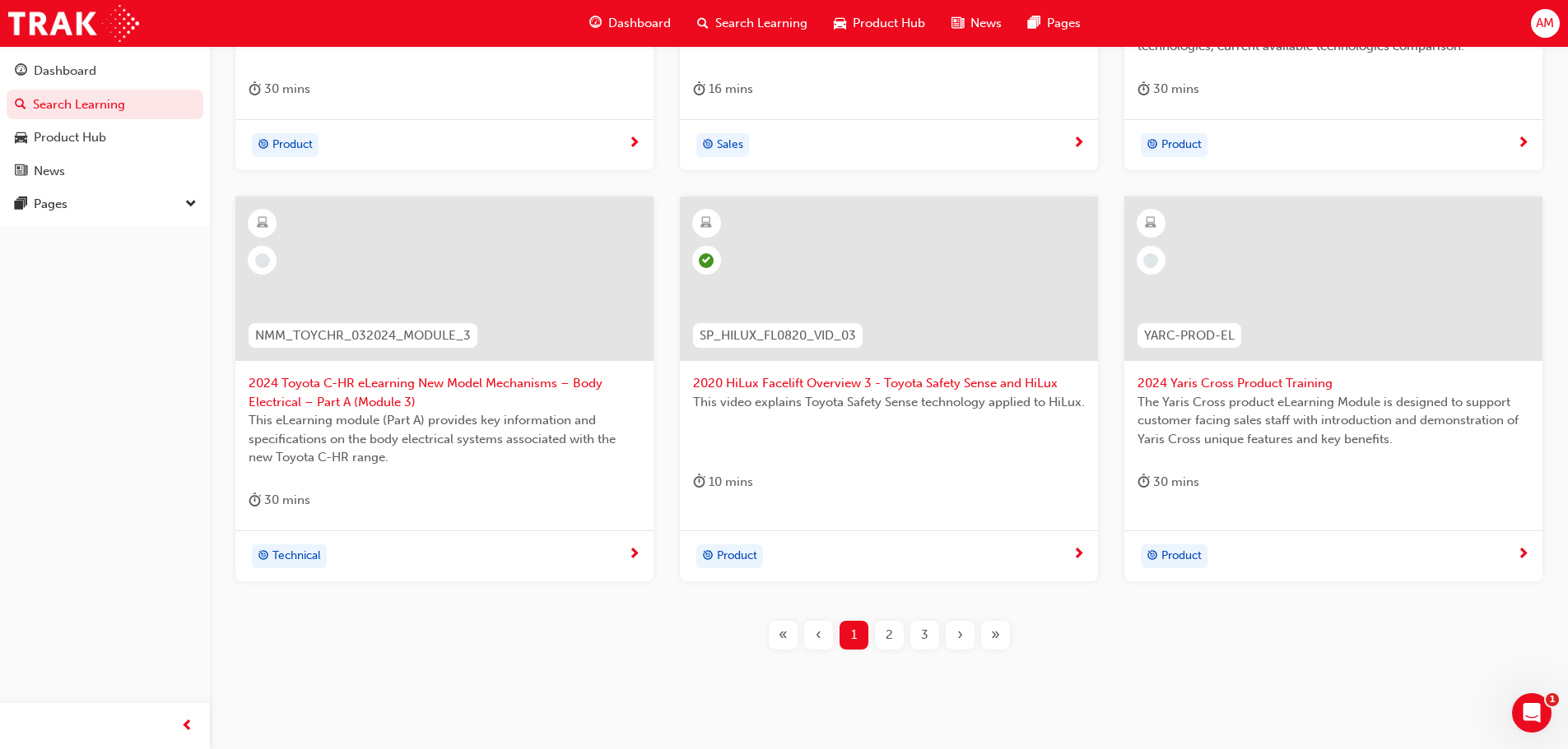
scroll to position [610, 0]
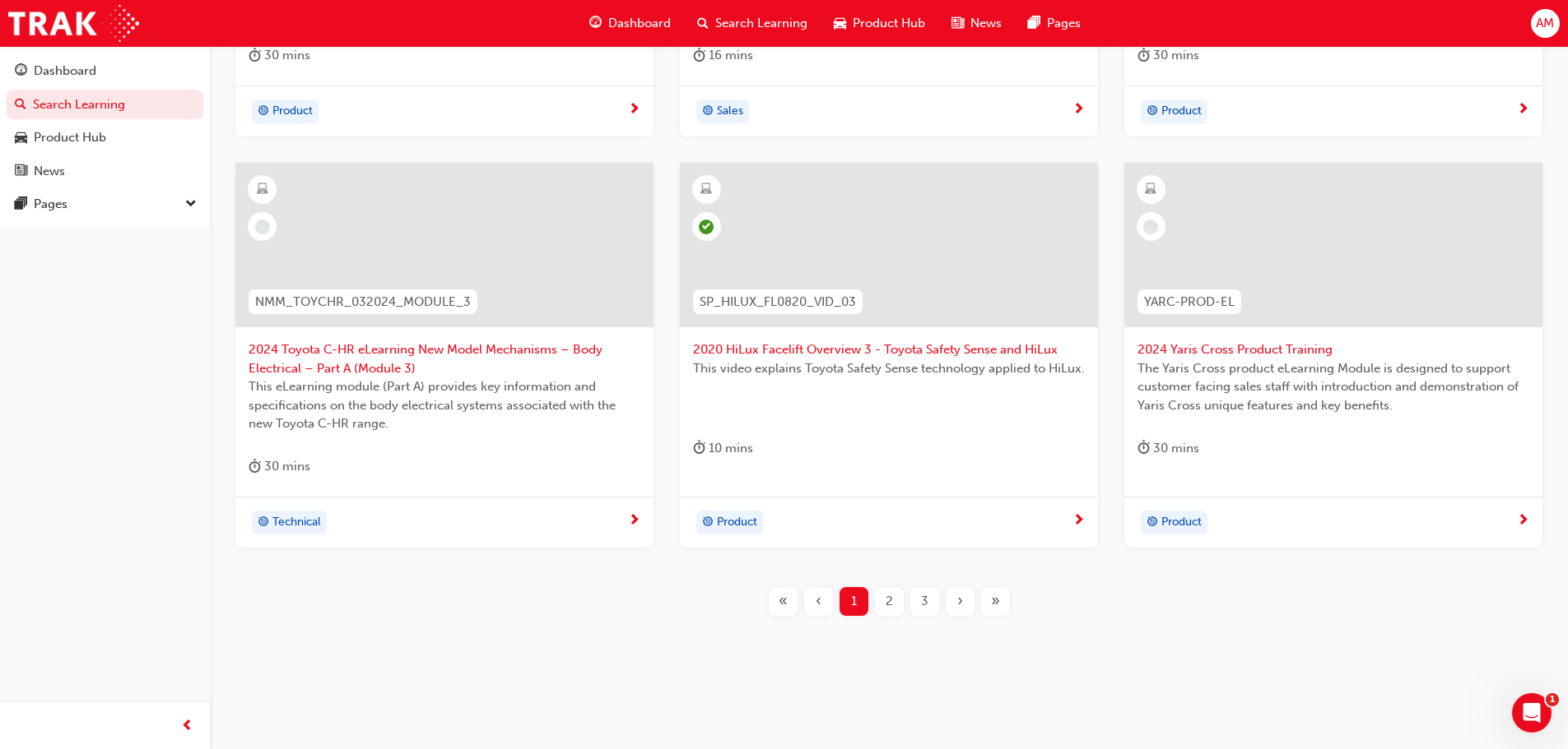
click at [894, 614] on div "2" at bounding box center [890, 602] width 29 height 29
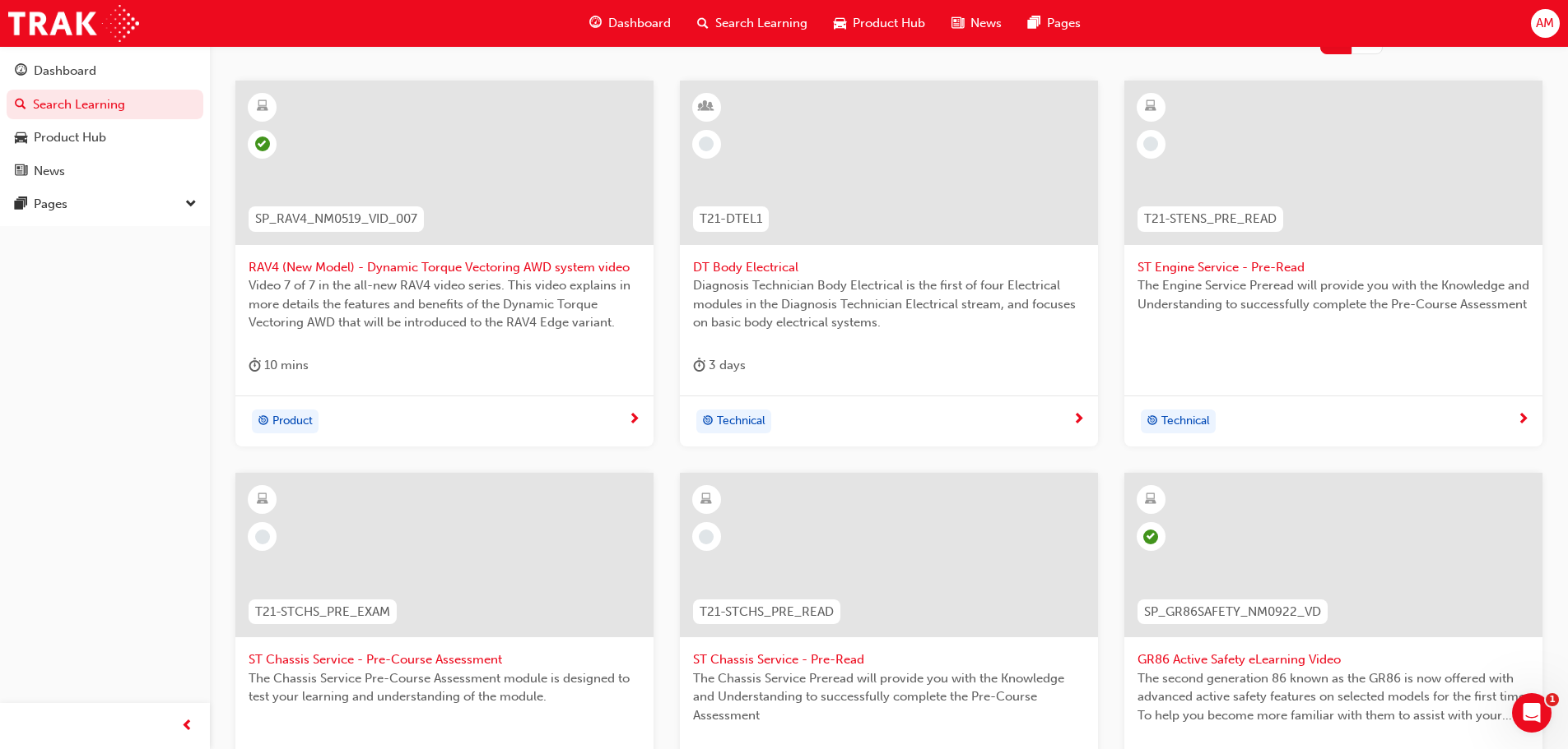
scroll to position [98, 0]
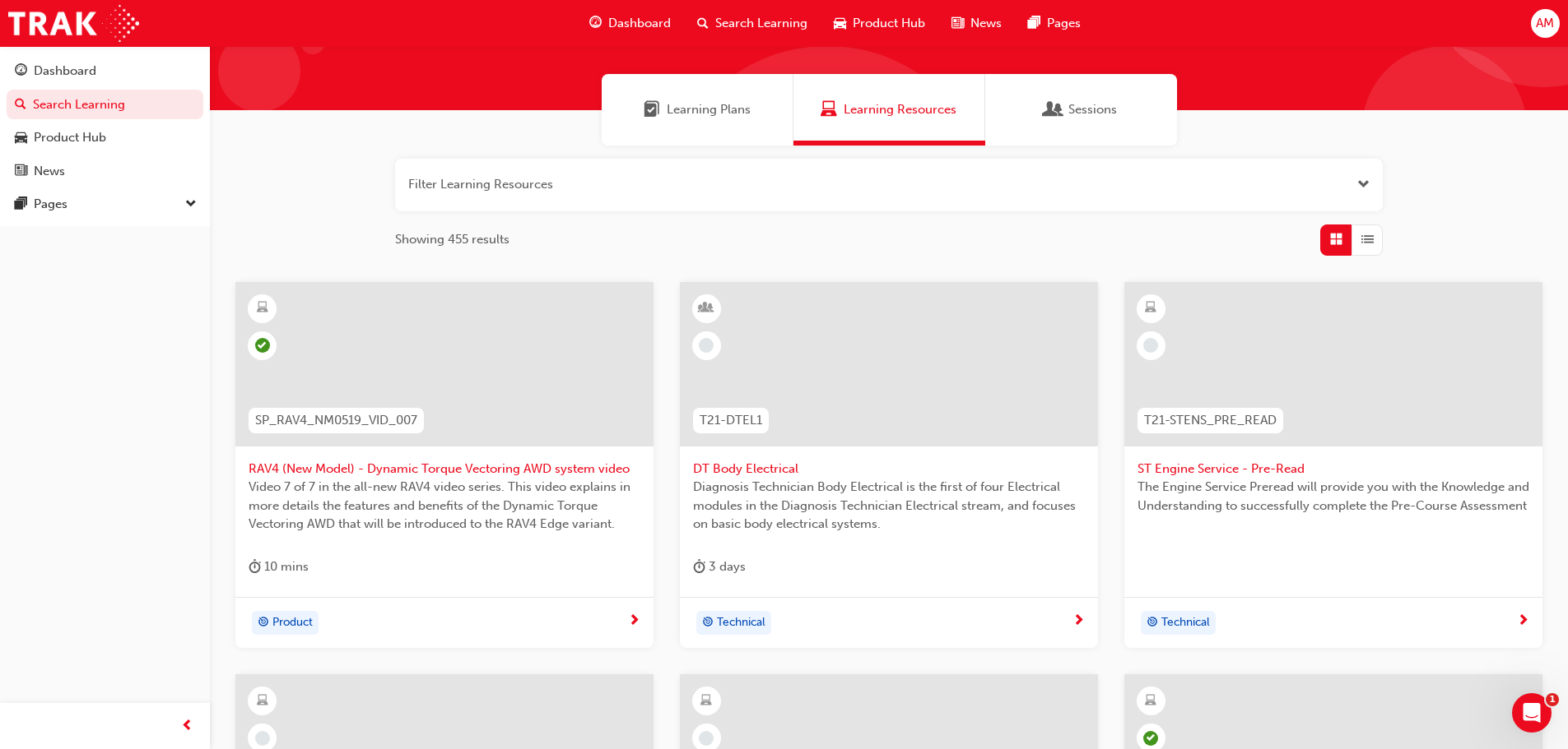
click at [500, 401] on div at bounding box center [444, 364] width 418 height 164
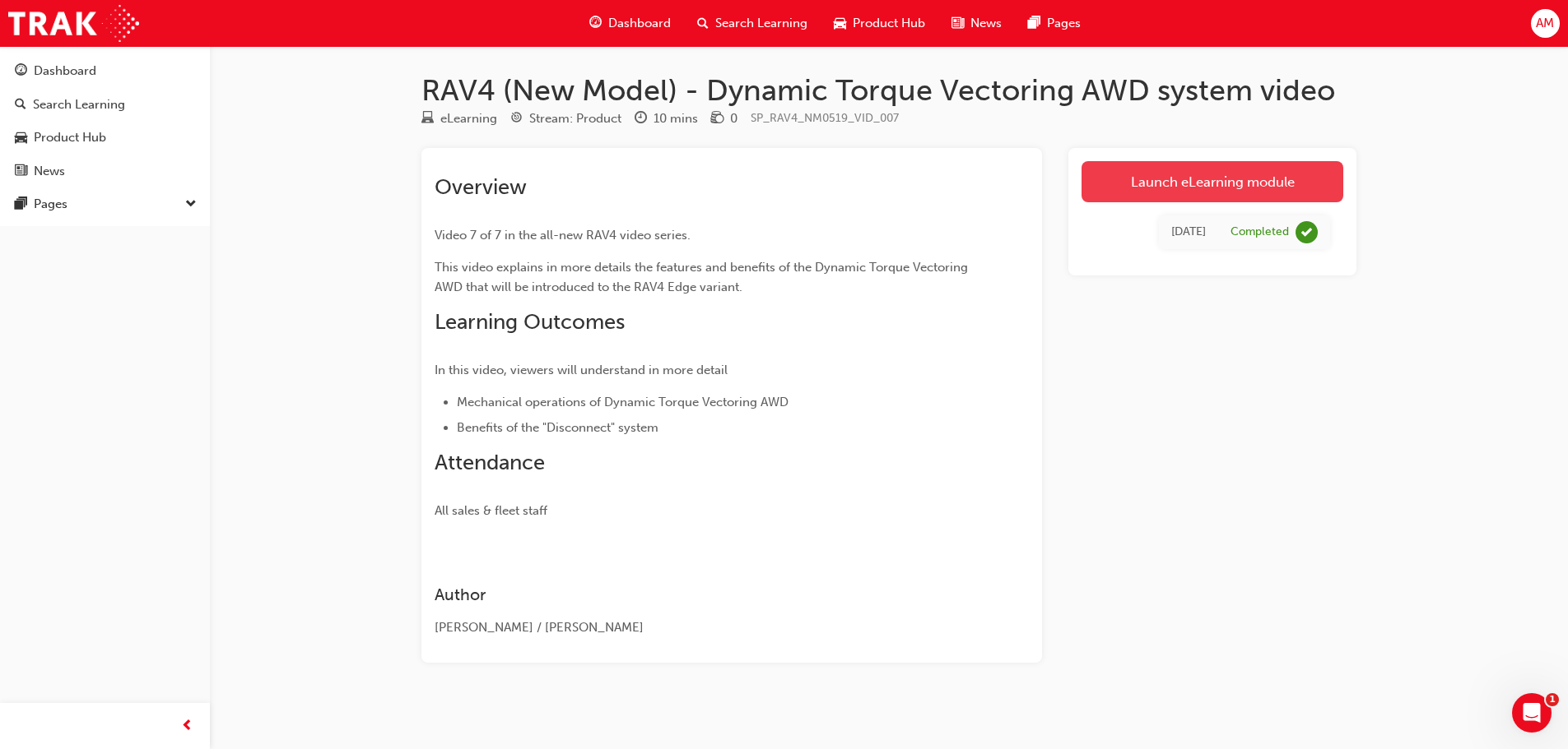
click at [1177, 186] on link "Launch eLearning module" at bounding box center [1212, 182] width 262 height 41
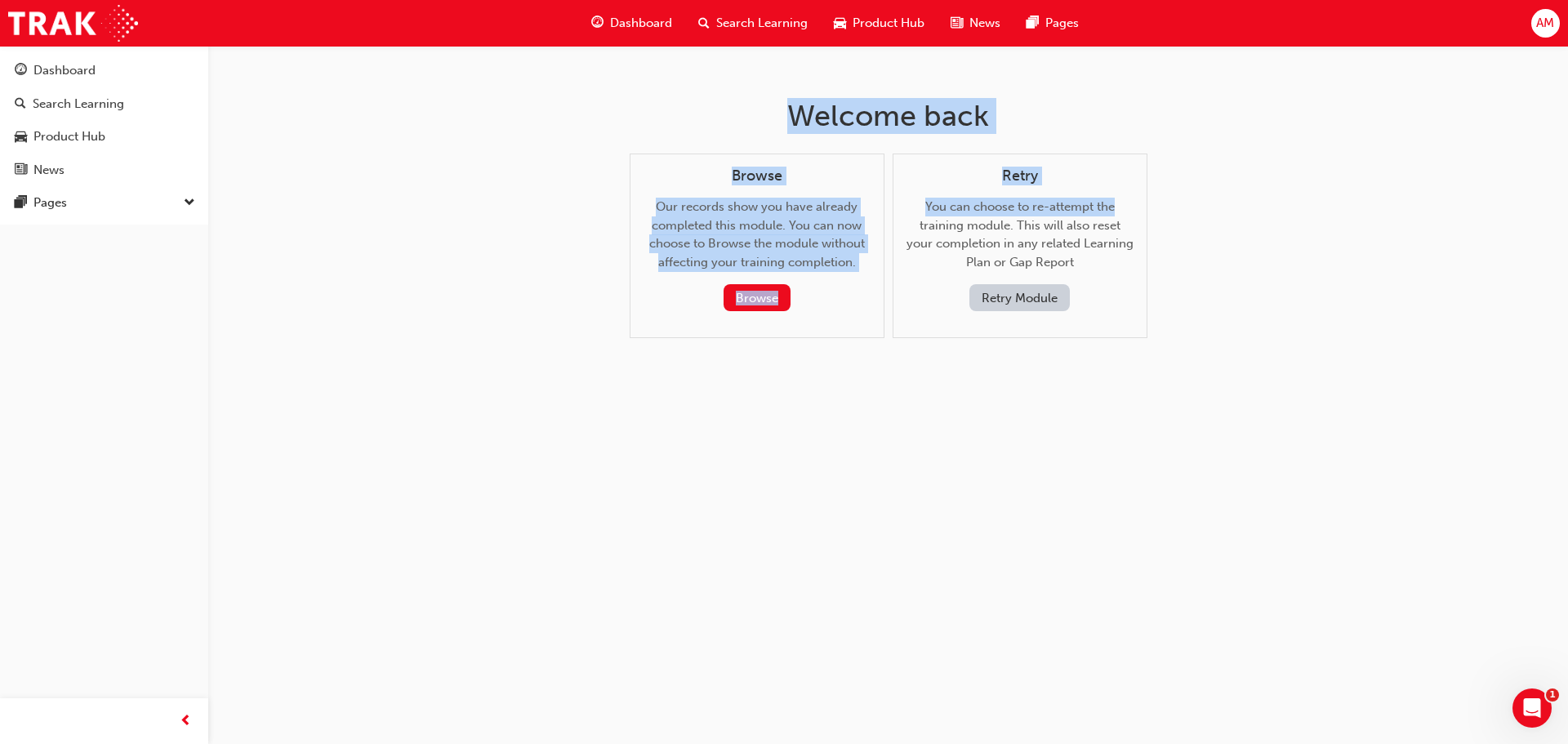
click at [567, 193] on div "Welcome back Browse Our records show you have already completed this module. Yo…" at bounding box center [784, 372] width 1568 height 744
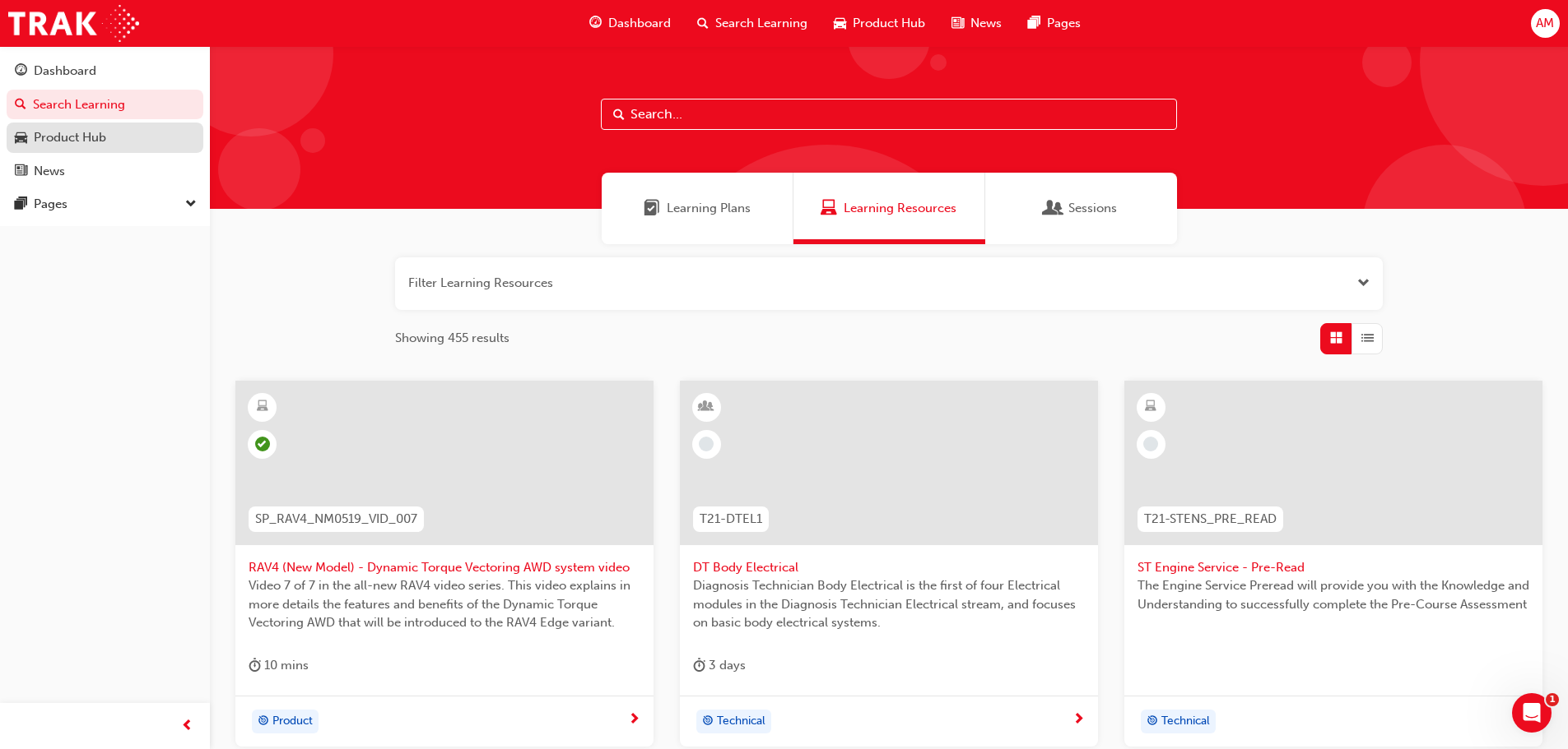
click at [120, 137] on div "Product Hub" at bounding box center [104, 138] width 180 height 21
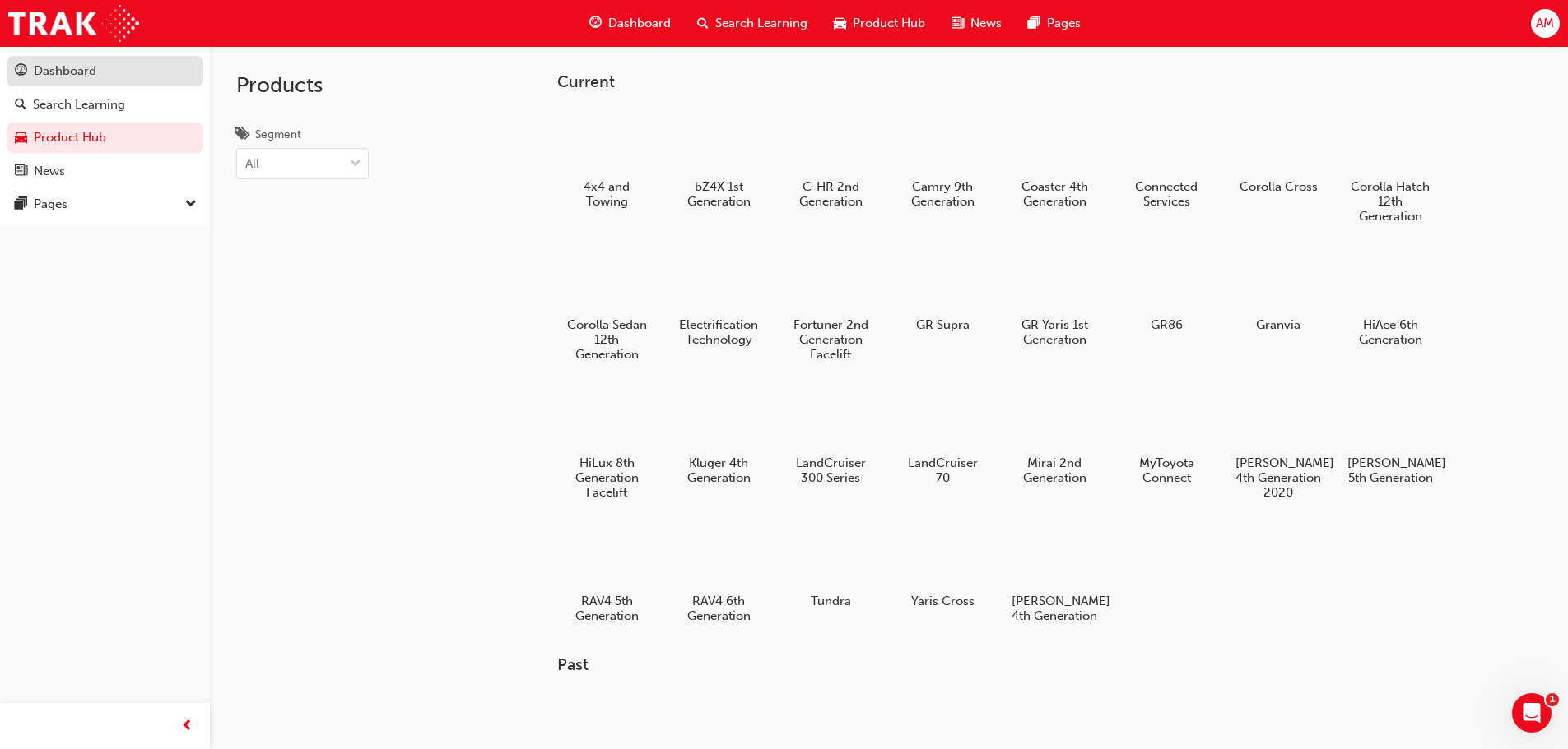
click at [62, 67] on div "Dashboard" at bounding box center [64, 71] width 62 height 19
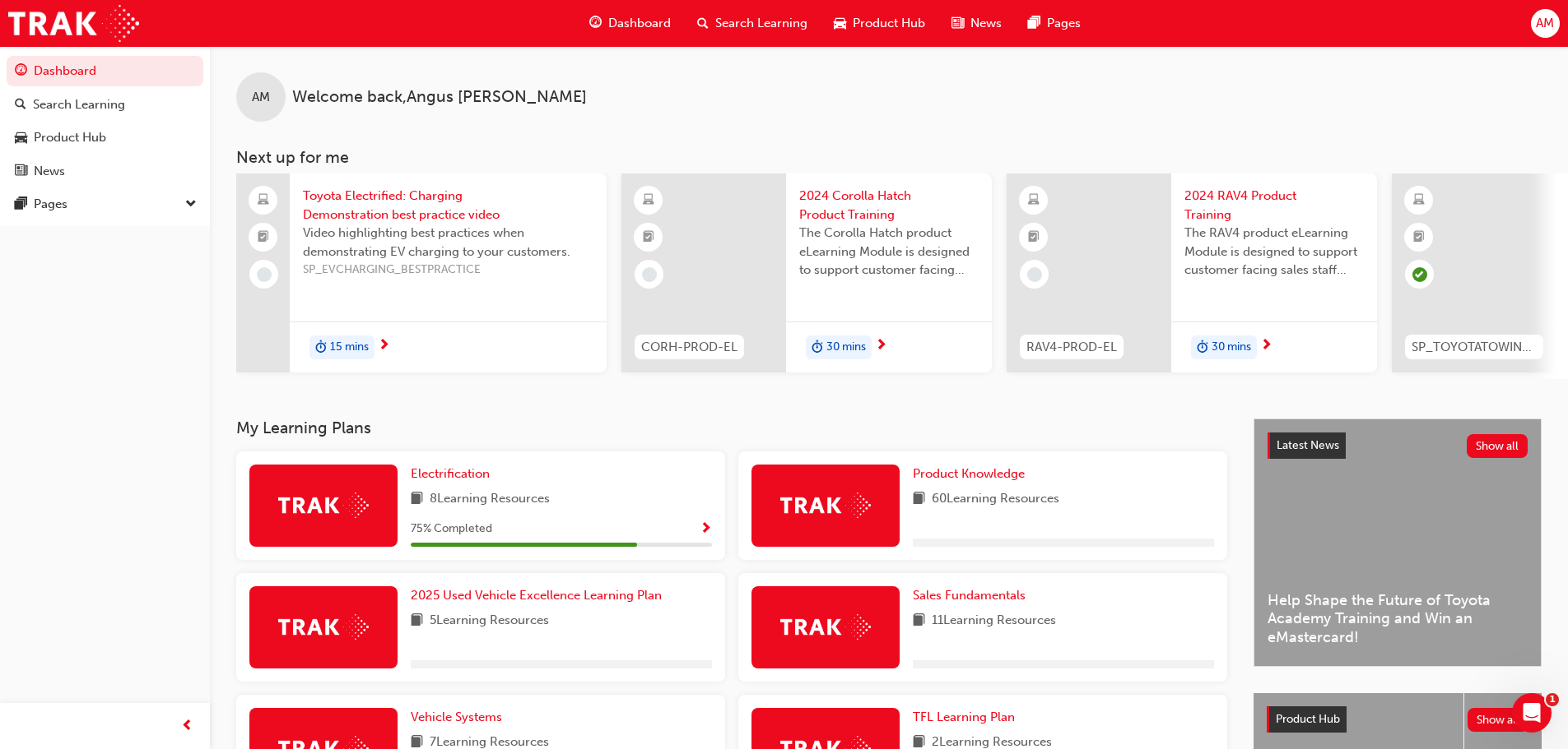
click at [401, 231] on span "Video highlighting best practices when demonstrating EV charging to your custom…" at bounding box center [448, 242] width 291 height 37
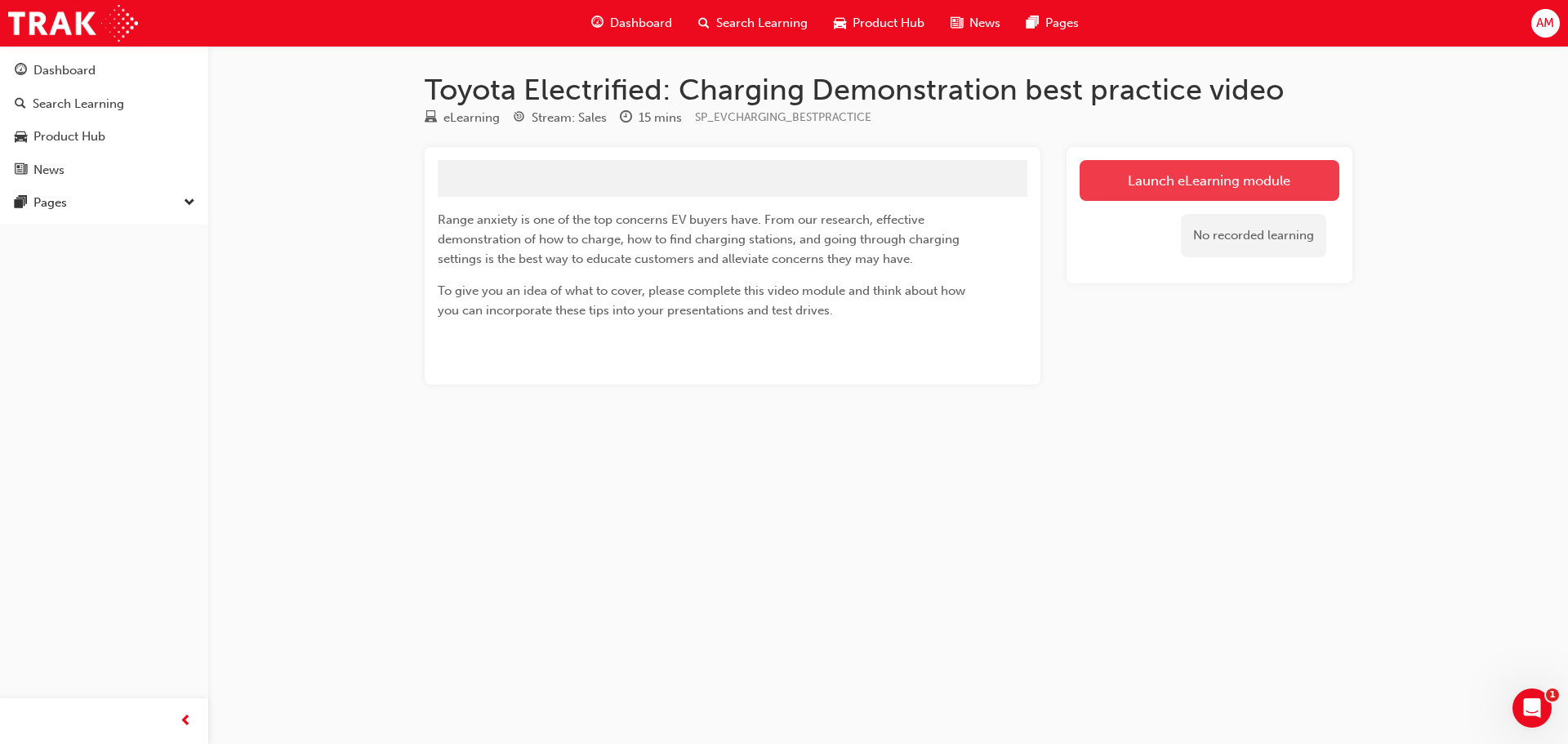
click at [1272, 163] on link "Launch eLearning module" at bounding box center [1210, 181] width 260 height 41
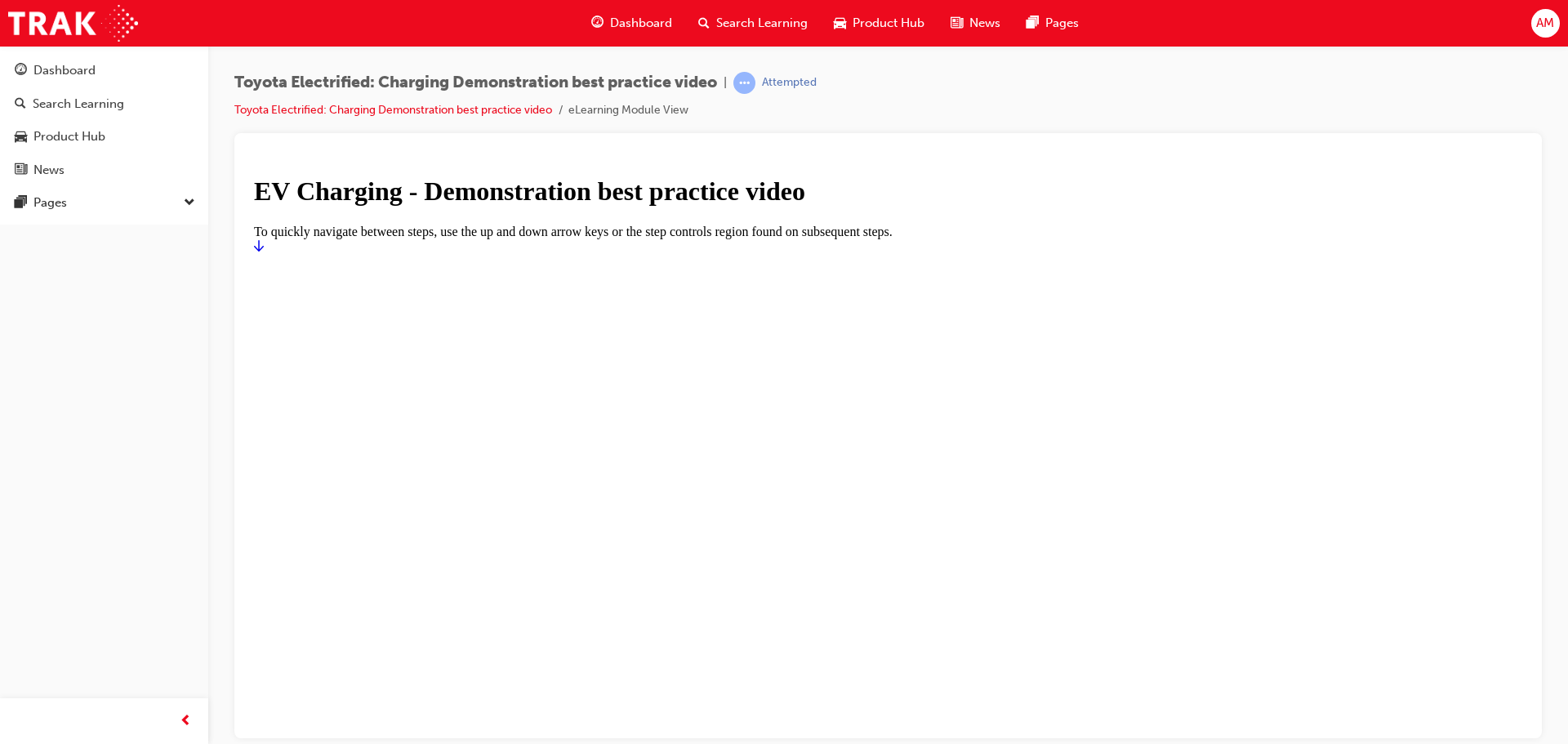
click at [264, 251] on icon "Start" at bounding box center [259, 245] width 10 height 13
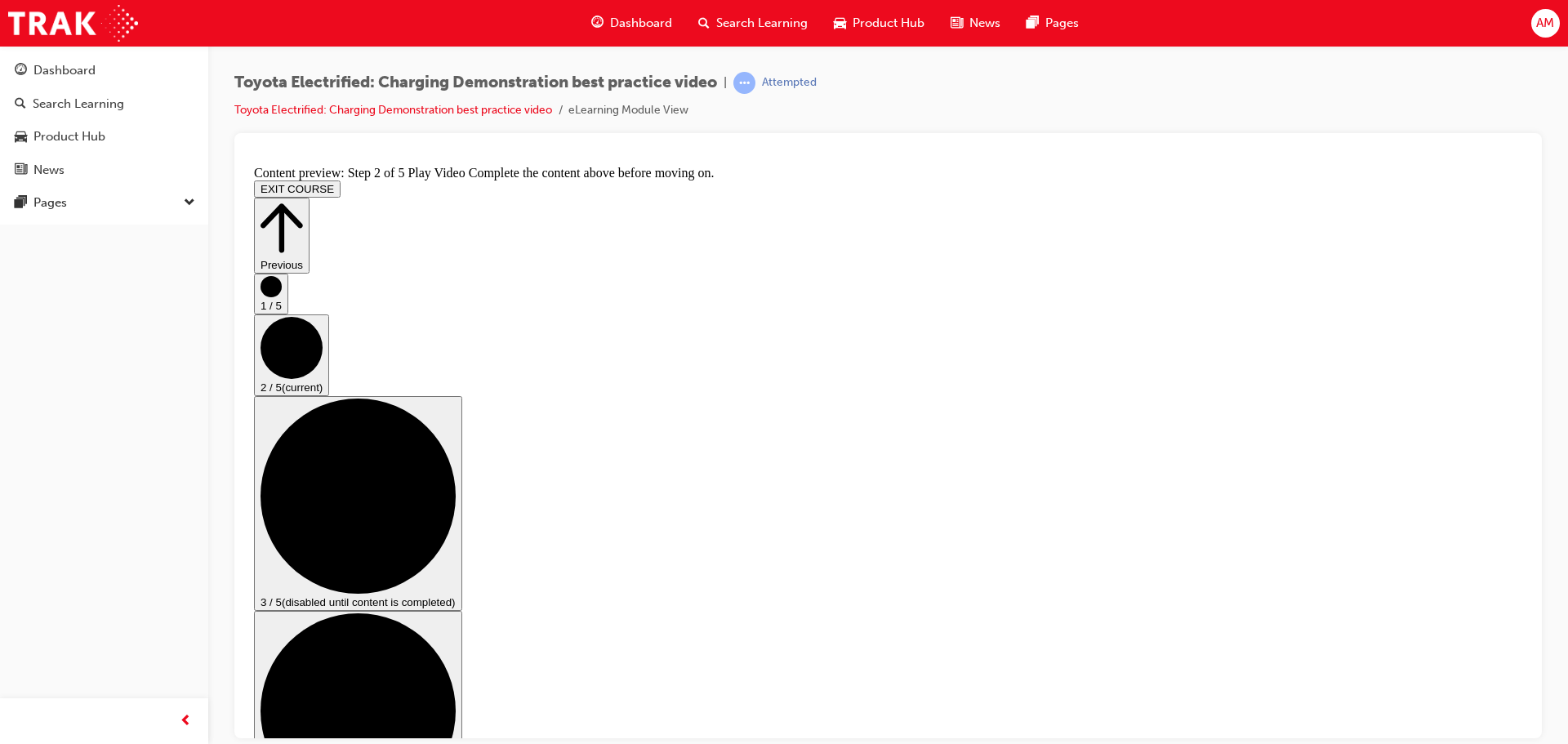
drag, startPoint x: 896, startPoint y: 370, endPoint x: 896, endPoint y: 361, distance: 9.0
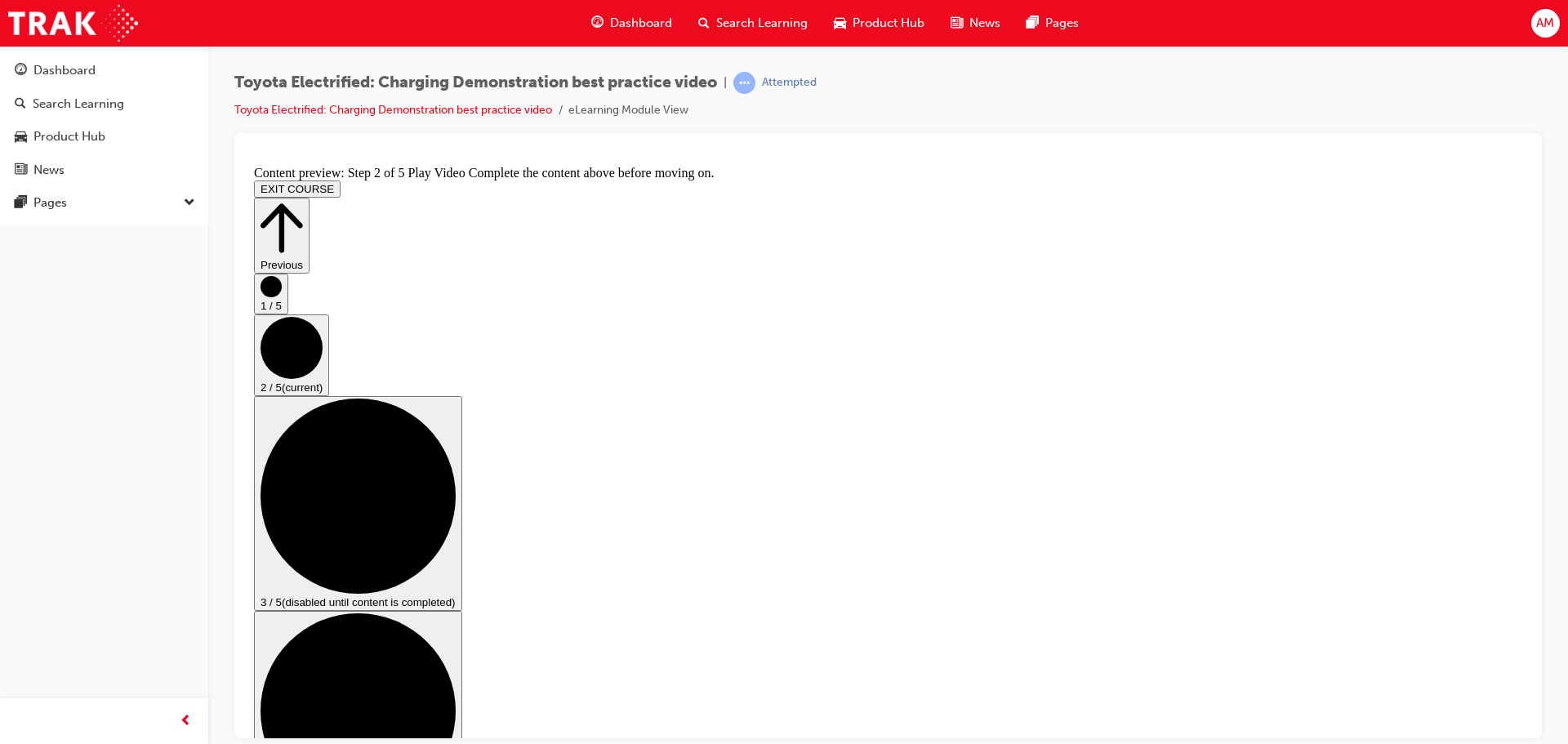
drag, startPoint x: 688, startPoint y: 659, endPoint x: 1151, endPoint y: 667, distance: 463.1
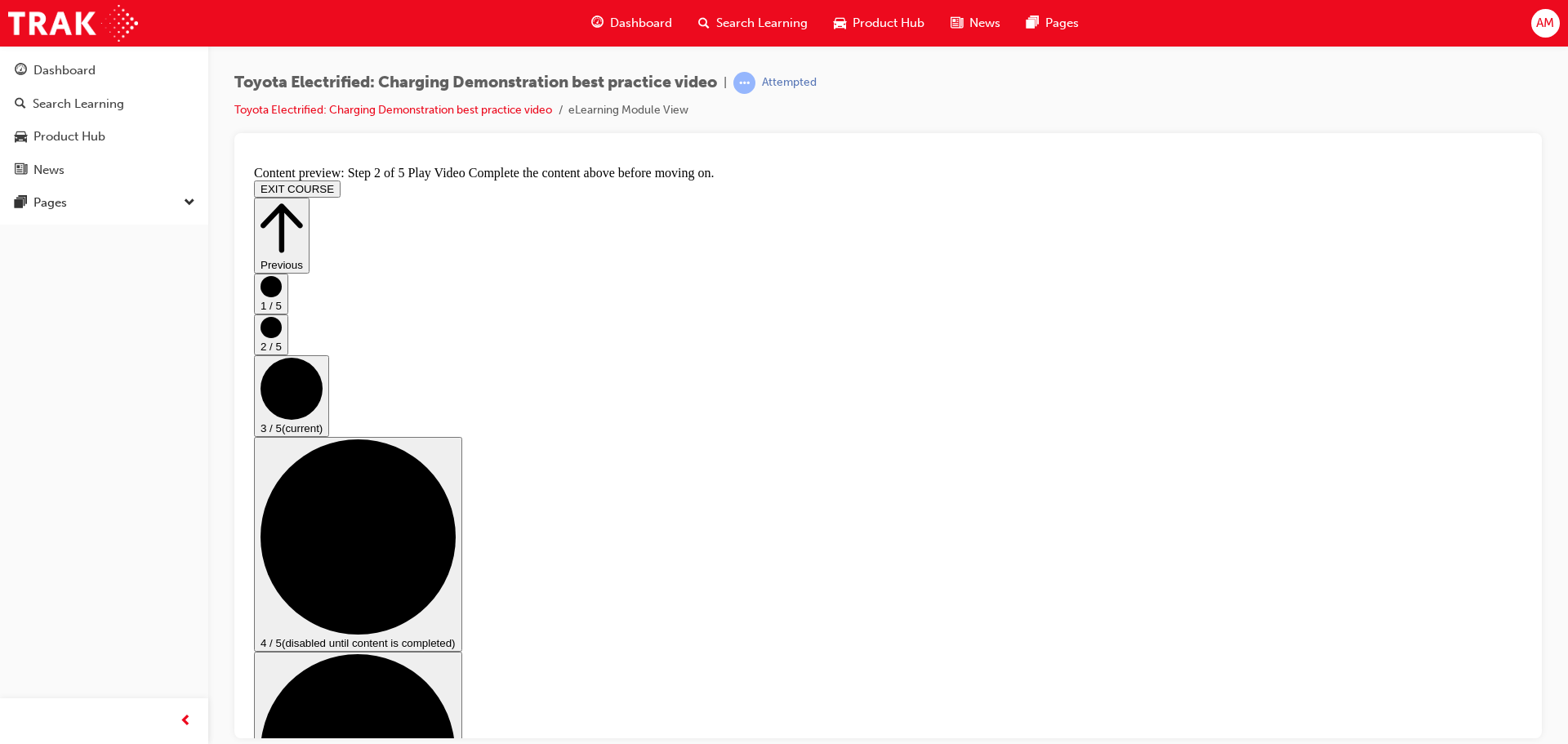
scroll to position [160, 0]
checkbox input "true"
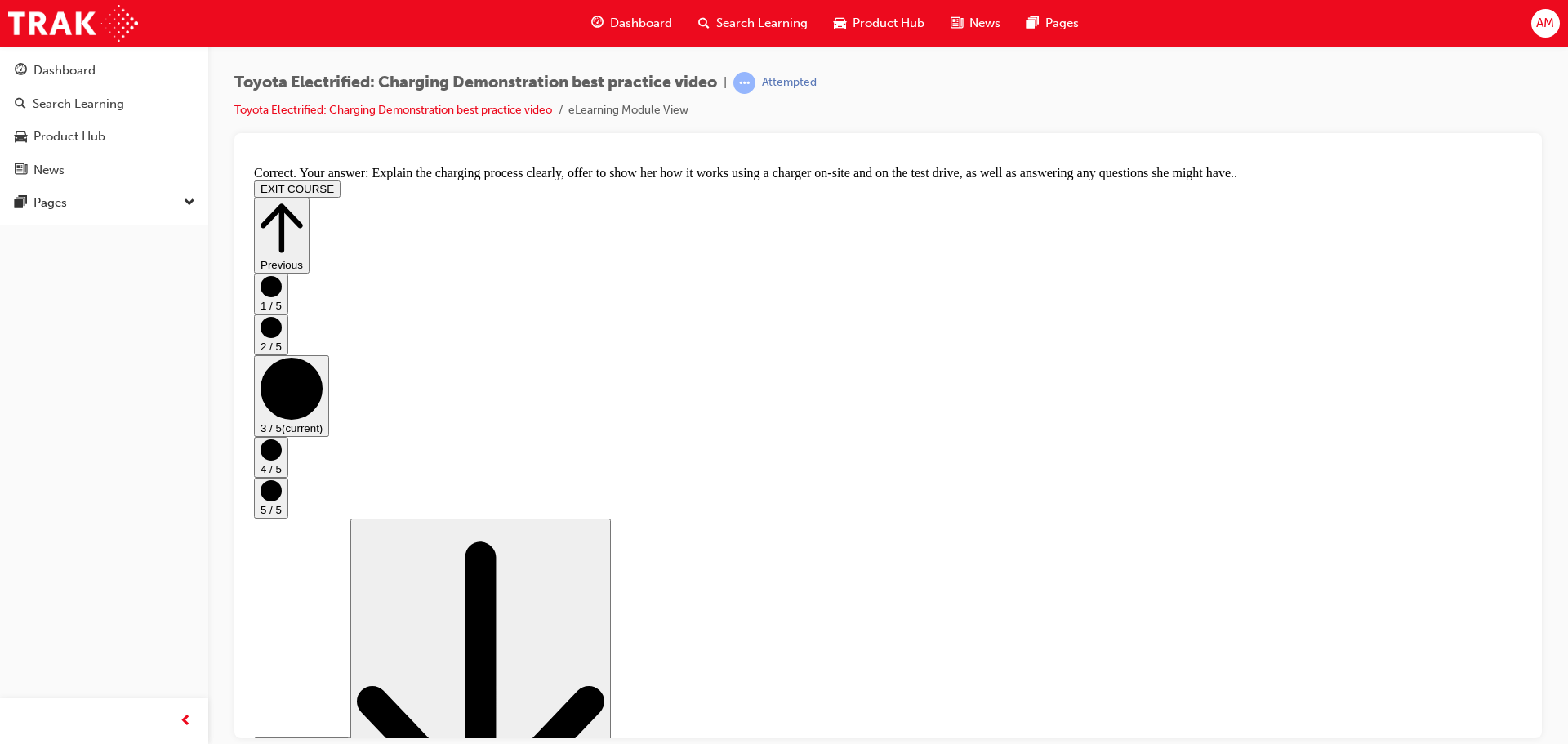
scroll to position [309, 0]
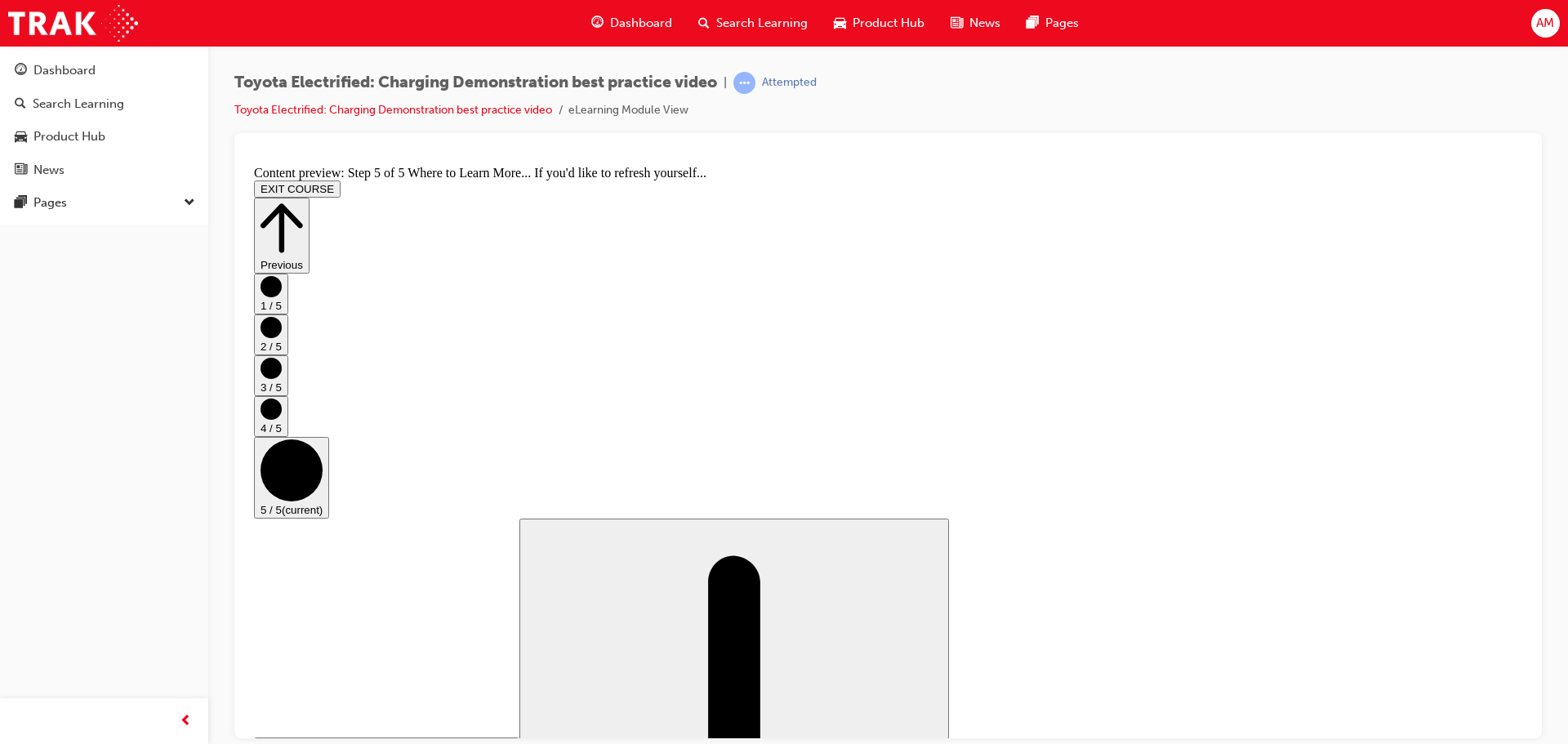
scroll to position [172, 0]
